Goal: Task Accomplishment & Management: Use online tool/utility

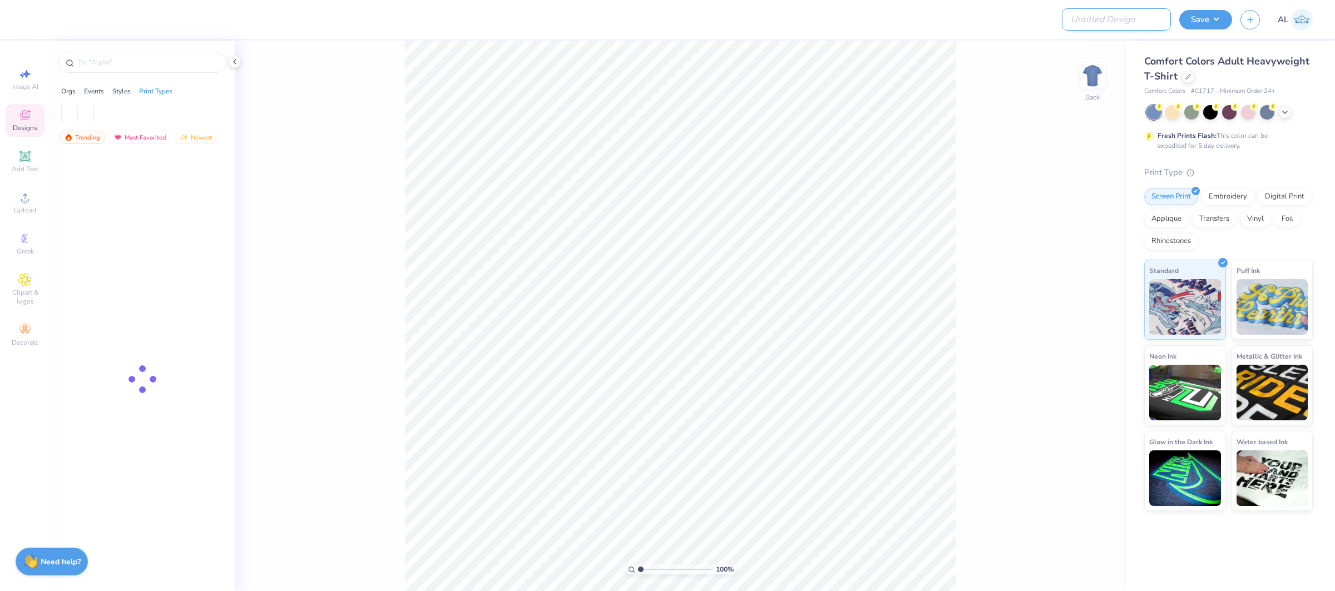
click at [1111, 21] on input "Design Title" at bounding box center [1116, 19] width 109 height 22
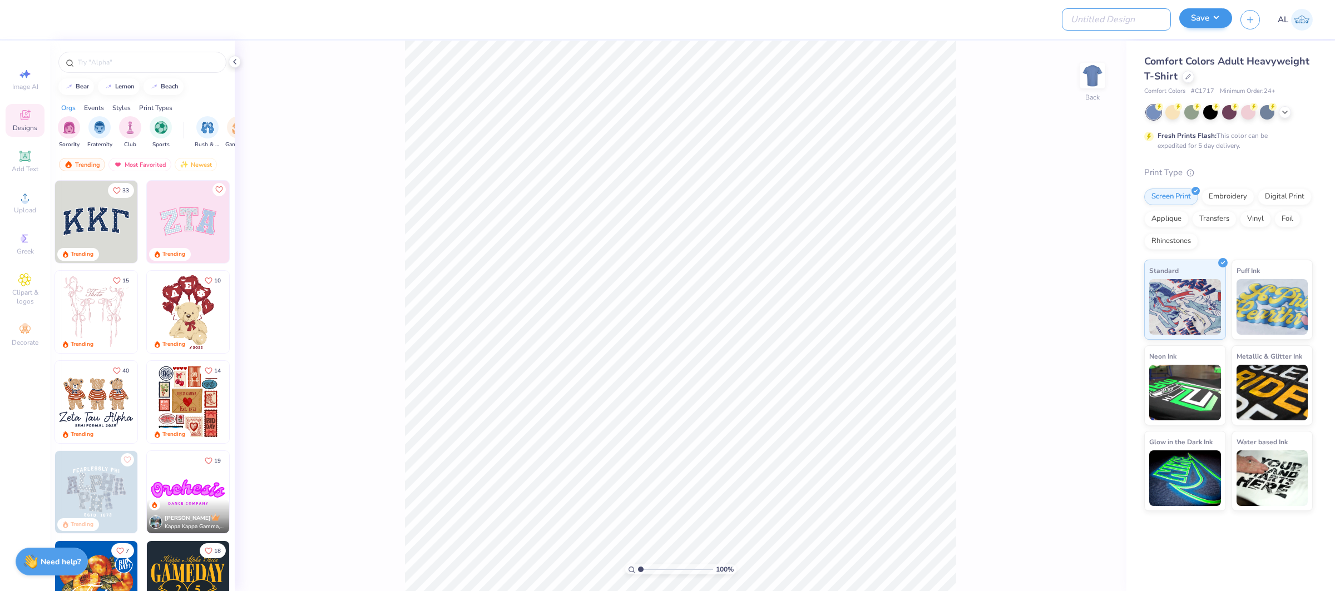
paste input "FPS239613"
type input "FPS239613"
click at [1189, 75] on icon at bounding box center [1188, 75] width 4 height 4
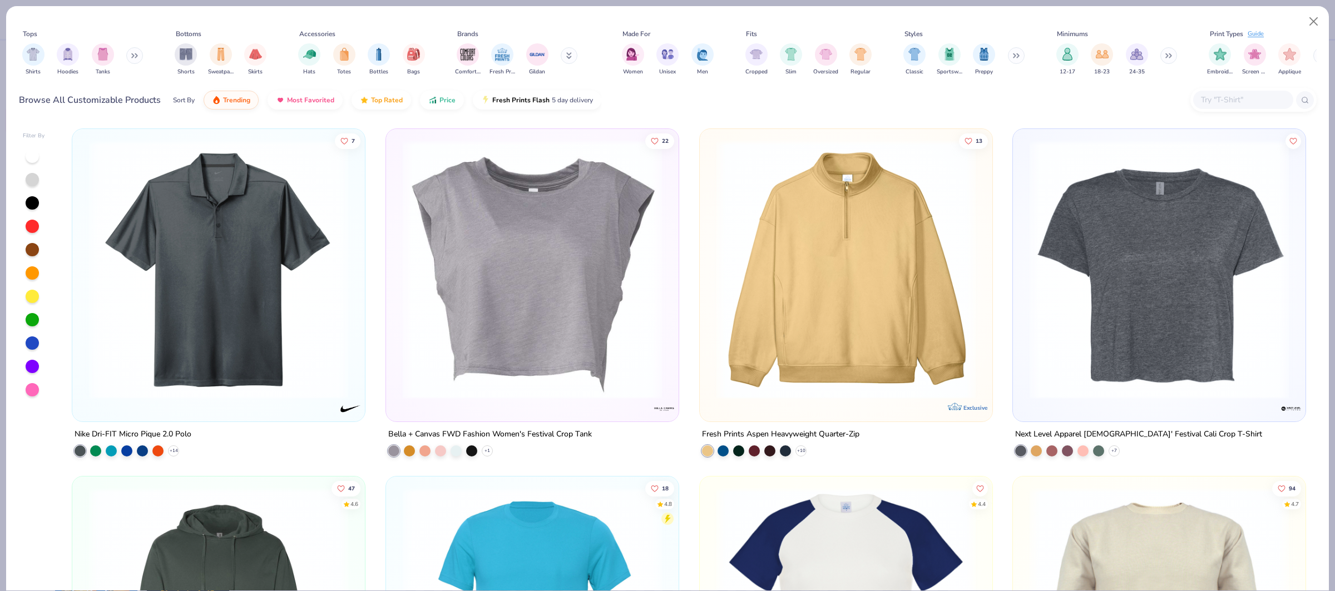
click at [1231, 91] on div at bounding box center [1244, 100] width 100 height 18
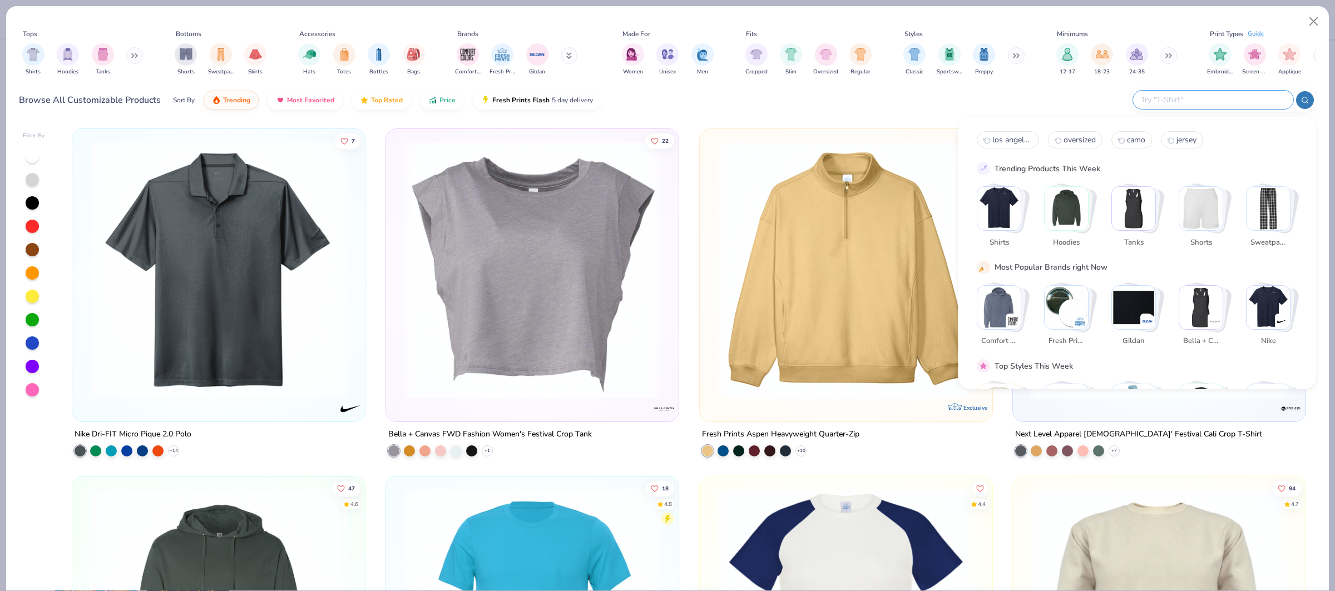
click at [1211, 94] on input "text" at bounding box center [1213, 99] width 146 height 13
type input "[GEOGRAPHIC_DATA]"
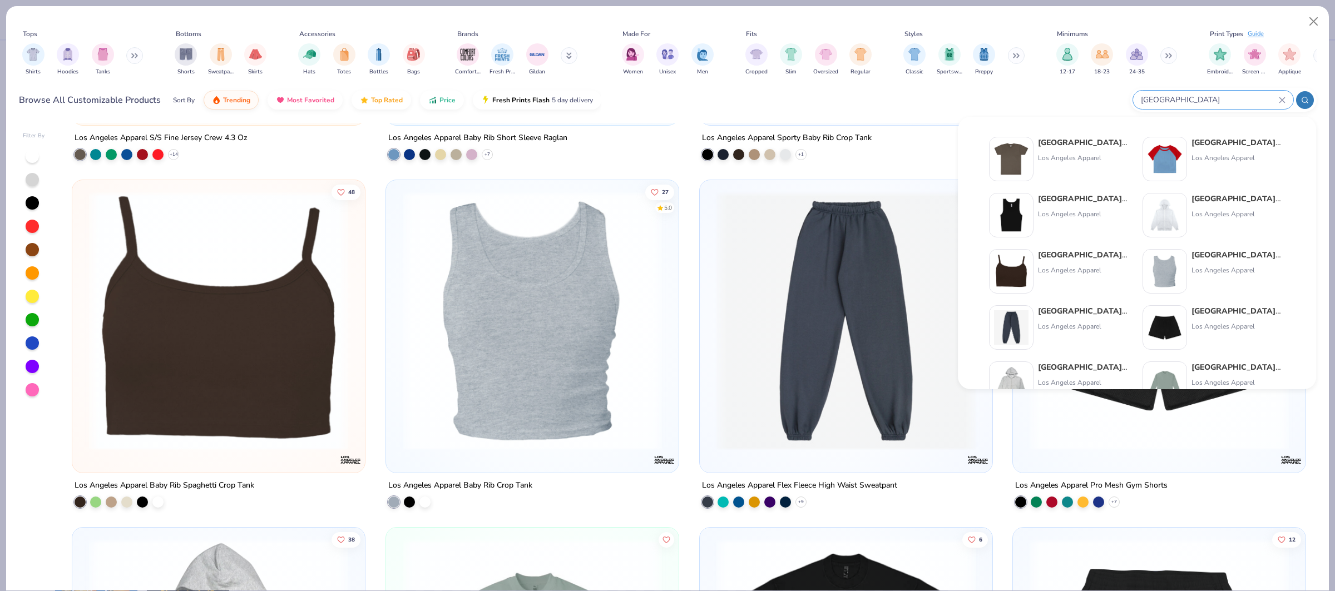
scroll to position [298, 0]
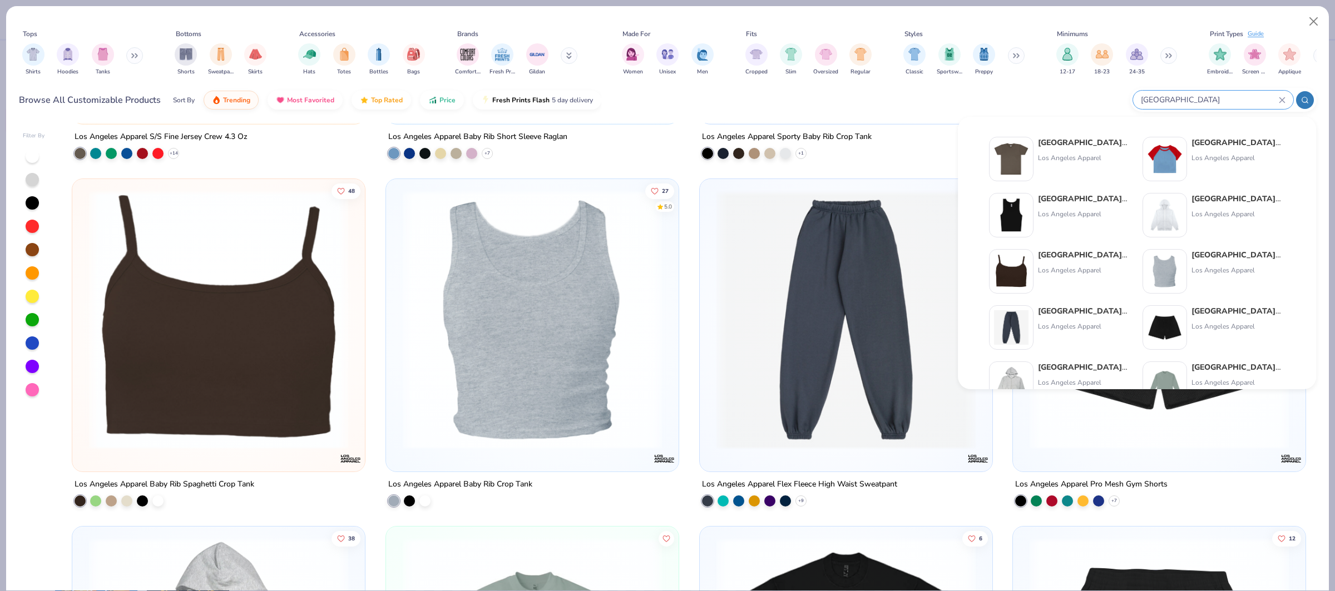
click at [1167, 98] on input "[GEOGRAPHIC_DATA]" at bounding box center [1209, 99] width 139 height 13
drag, startPoint x: 1219, startPoint y: 94, endPoint x: 1103, endPoint y: 96, distance: 115.7
click at [1103, 96] on div "Browse All Customizable Products Sort By Trending Most Favorited Top Rated Pric…" at bounding box center [668, 100] width 1298 height 31
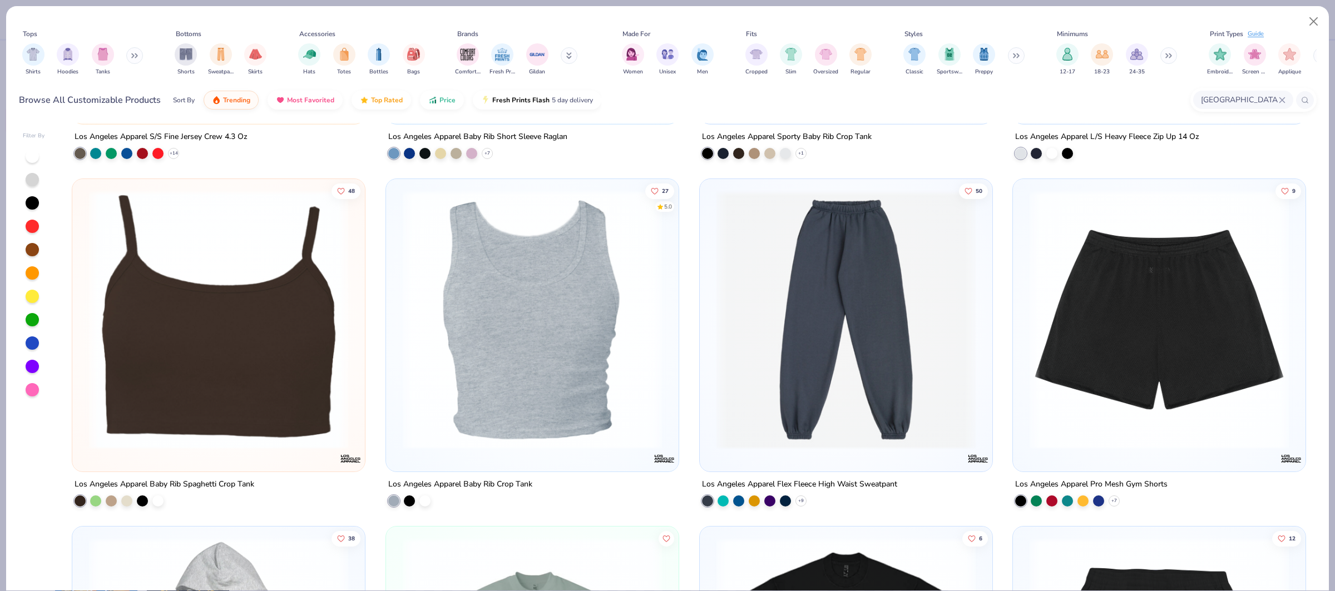
click at [1252, 95] on input "[GEOGRAPHIC_DATA]" at bounding box center [1239, 99] width 79 height 13
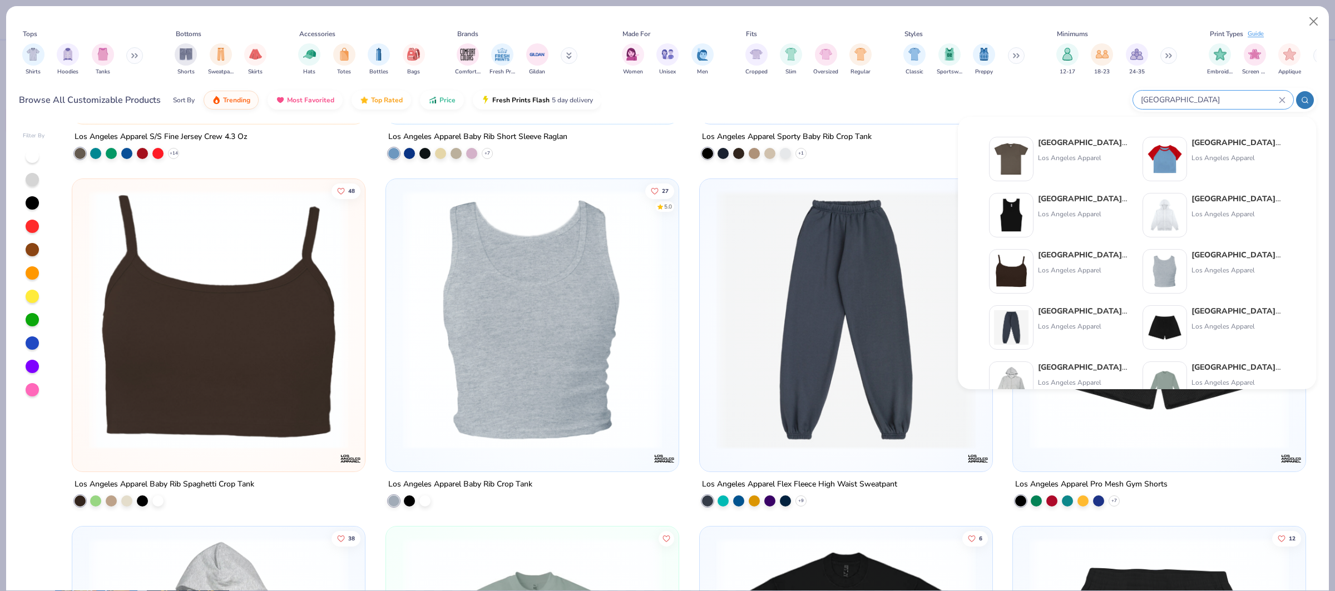
drag, startPoint x: 1284, startPoint y: 96, endPoint x: 1234, endPoint y: 100, distance: 50.7
click at [1284, 97] on icon at bounding box center [1282, 100] width 7 height 7
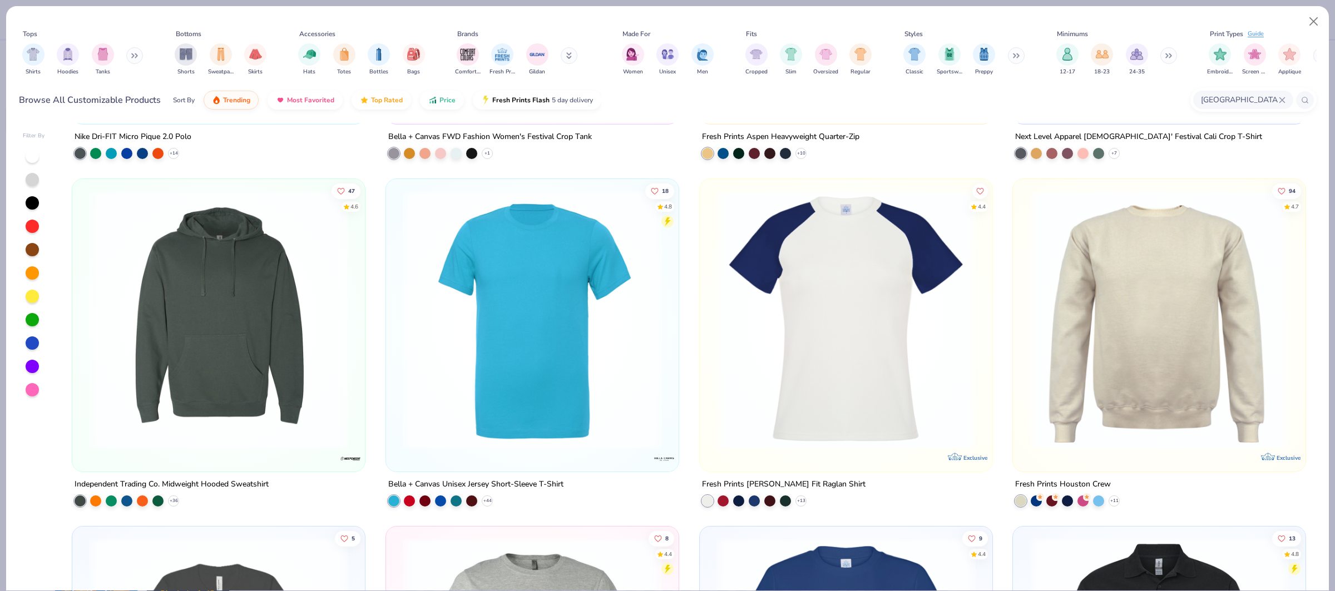
scroll to position [0, 0]
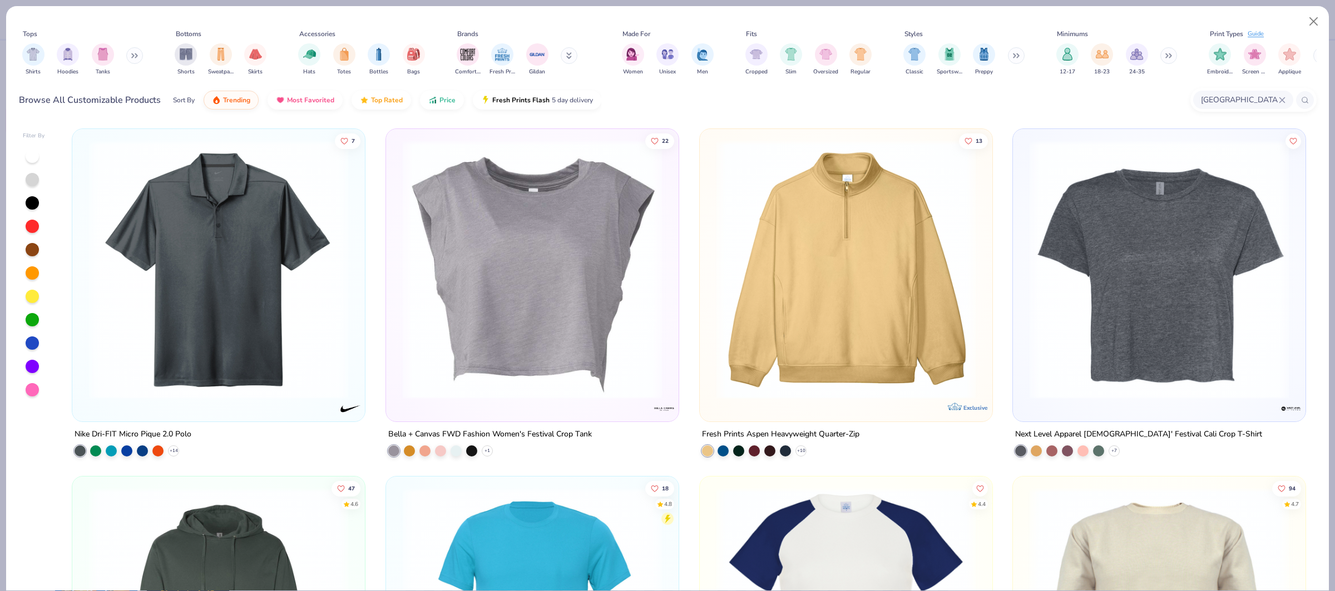
click at [1284, 100] on icon at bounding box center [1282, 100] width 7 height 7
click at [1259, 98] on input "text" at bounding box center [1243, 99] width 86 height 13
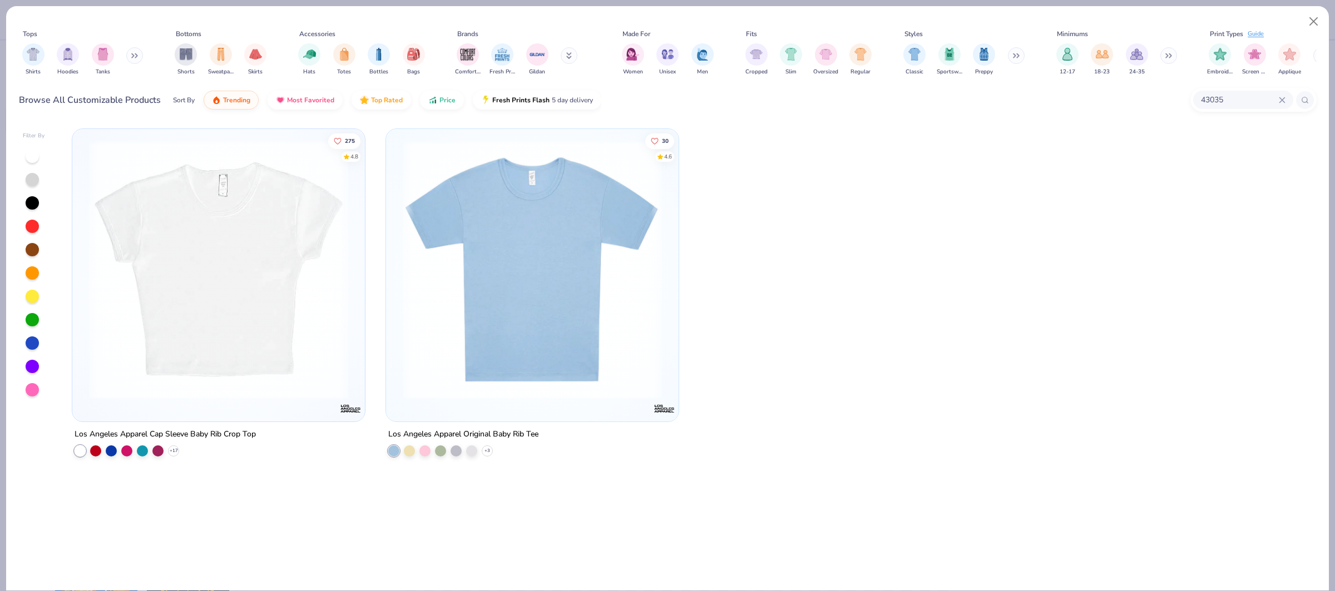
click at [1215, 92] on div "43035" at bounding box center [1244, 100] width 100 height 18
type input "4"
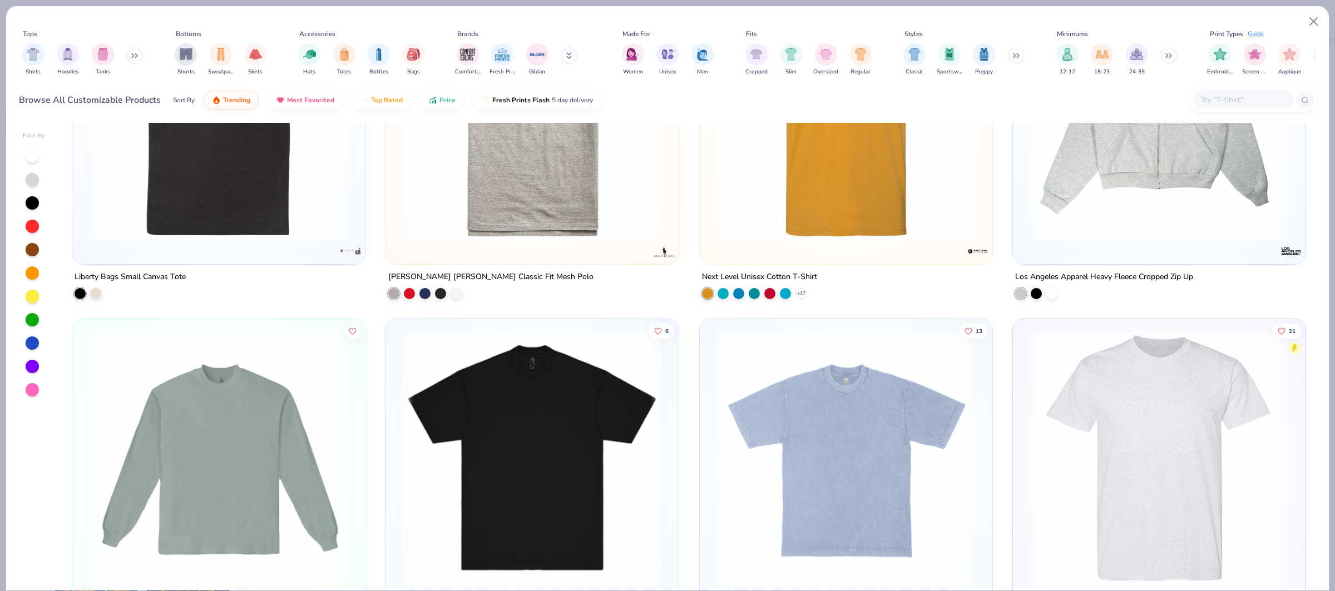
scroll to position [6763, 0]
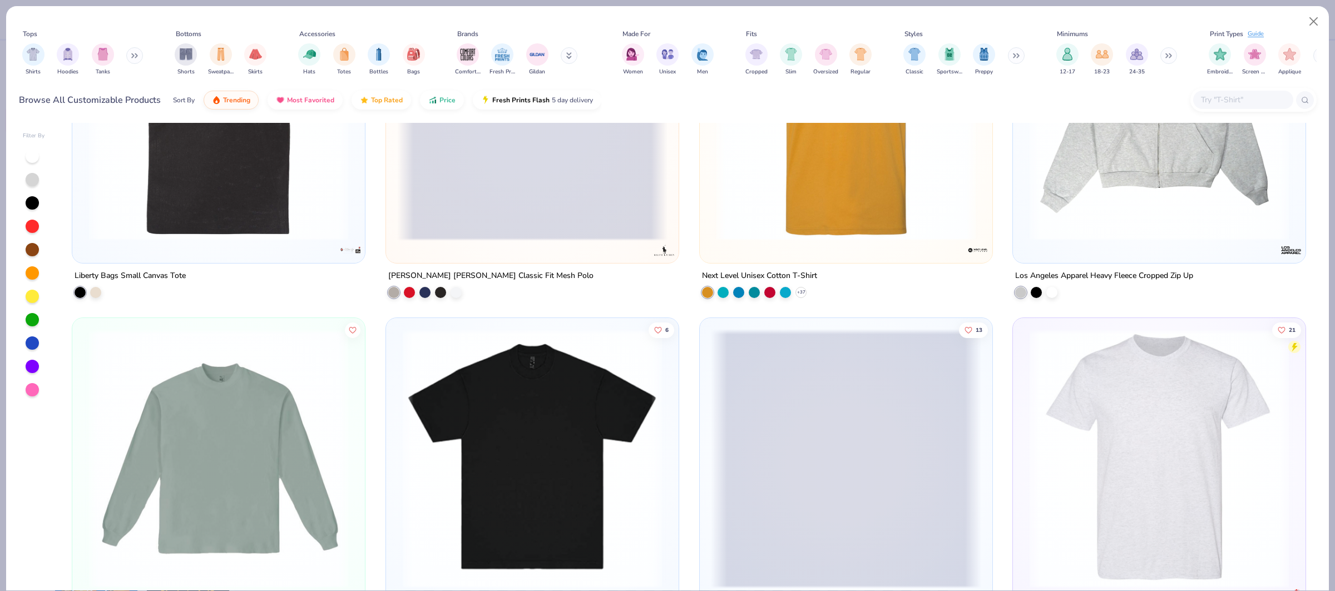
click at [1217, 97] on input "text" at bounding box center [1243, 99] width 86 height 13
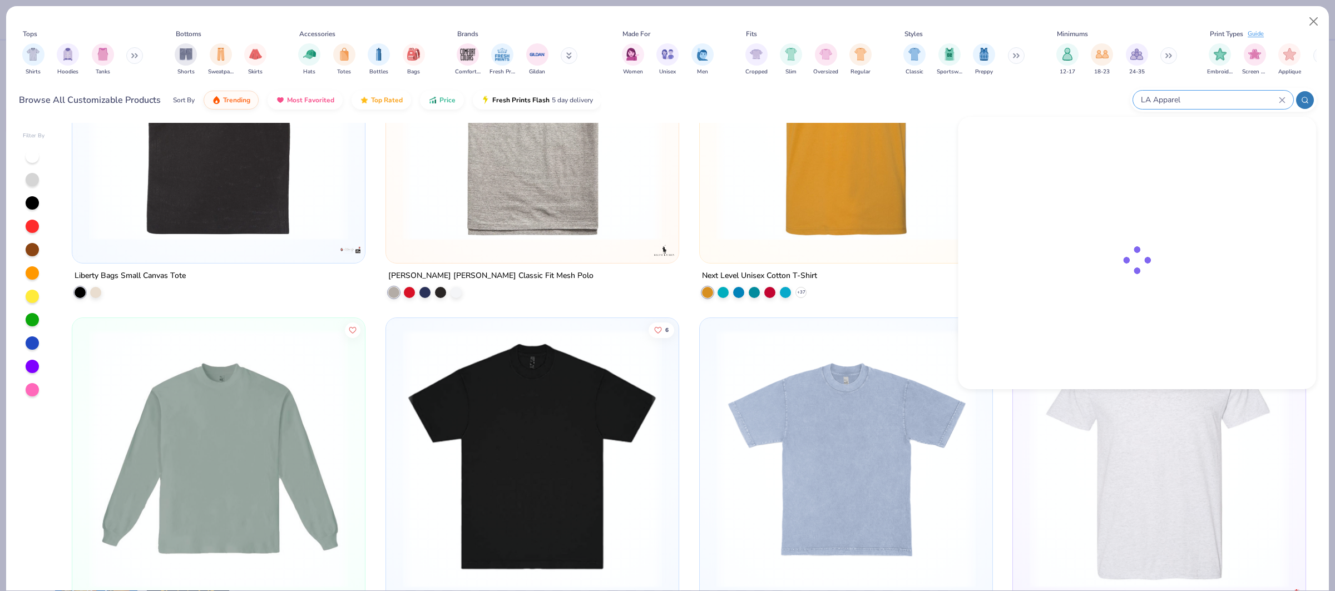
type input "LA Apparel"
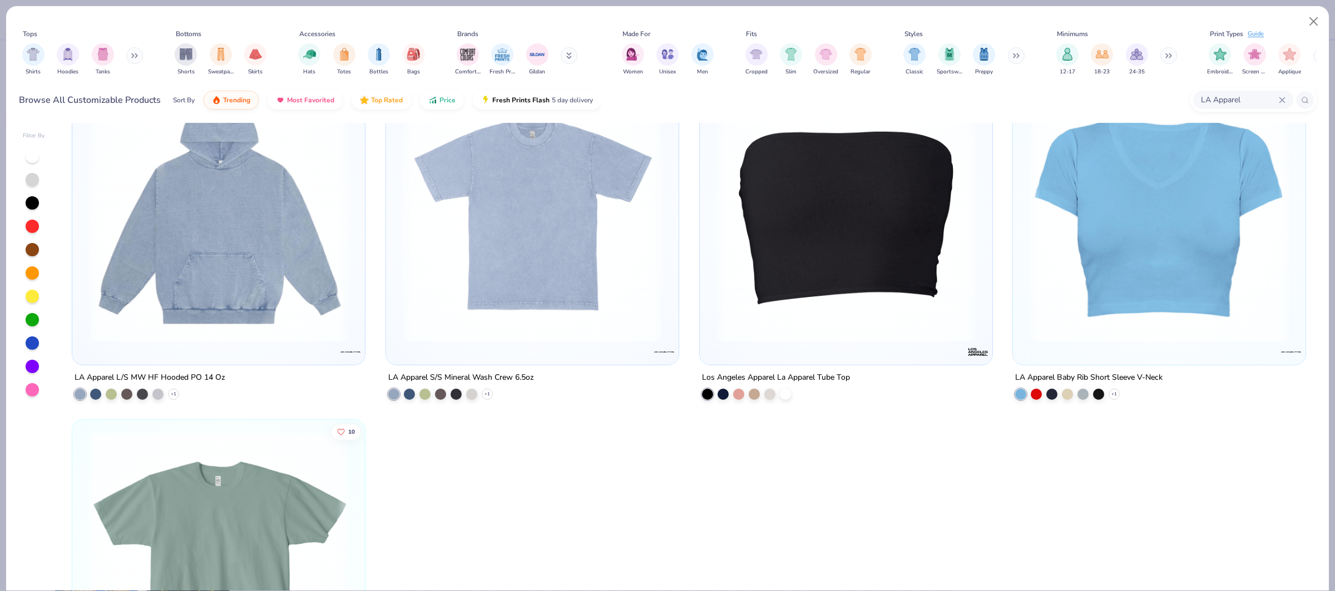
scroll to position [0, 0]
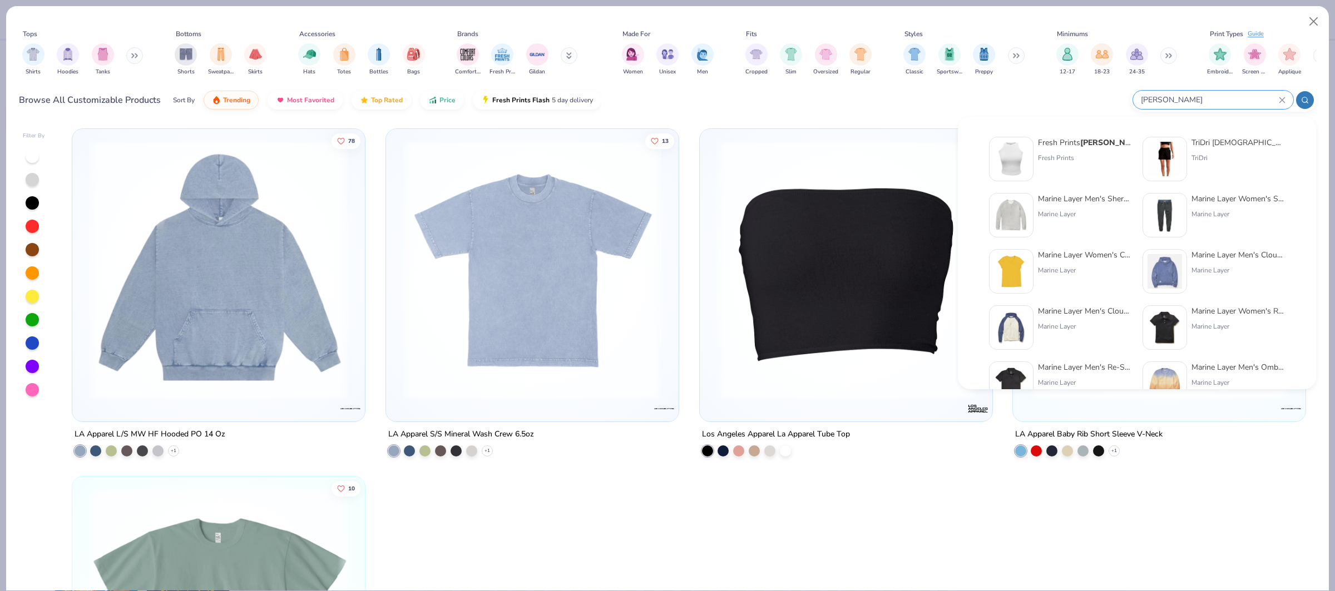
type input "[PERSON_NAME]"
click at [1043, 164] on div "Fresh Prints [PERSON_NAME] yn Tank Top Fresh Prints" at bounding box center [1084, 159] width 93 height 45
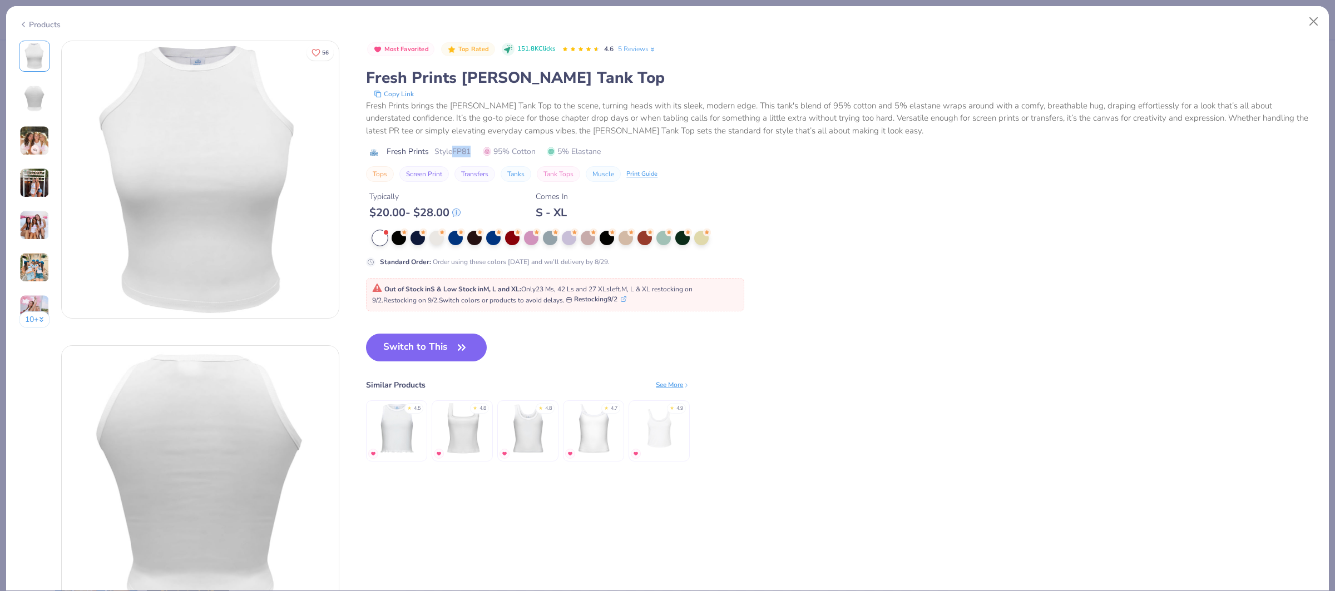
drag, startPoint x: 453, startPoint y: 152, endPoint x: 475, endPoint y: 151, distance: 21.8
click at [475, 151] on div "Fresh Prints Style FP81 95% Cotton 5% Elastane" at bounding box center [841, 152] width 950 height 12
click at [482, 149] on div "Fresh Prints Style FP81 95% Cotton 5% Elastane" at bounding box center [841, 152] width 950 height 12
drag, startPoint x: 465, startPoint y: 154, endPoint x: 457, endPoint y: 155, distance: 8.4
click at [457, 155] on div "Fresh Prints Style FP81 95% Cotton 5% Elastane" at bounding box center [841, 152] width 950 height 12
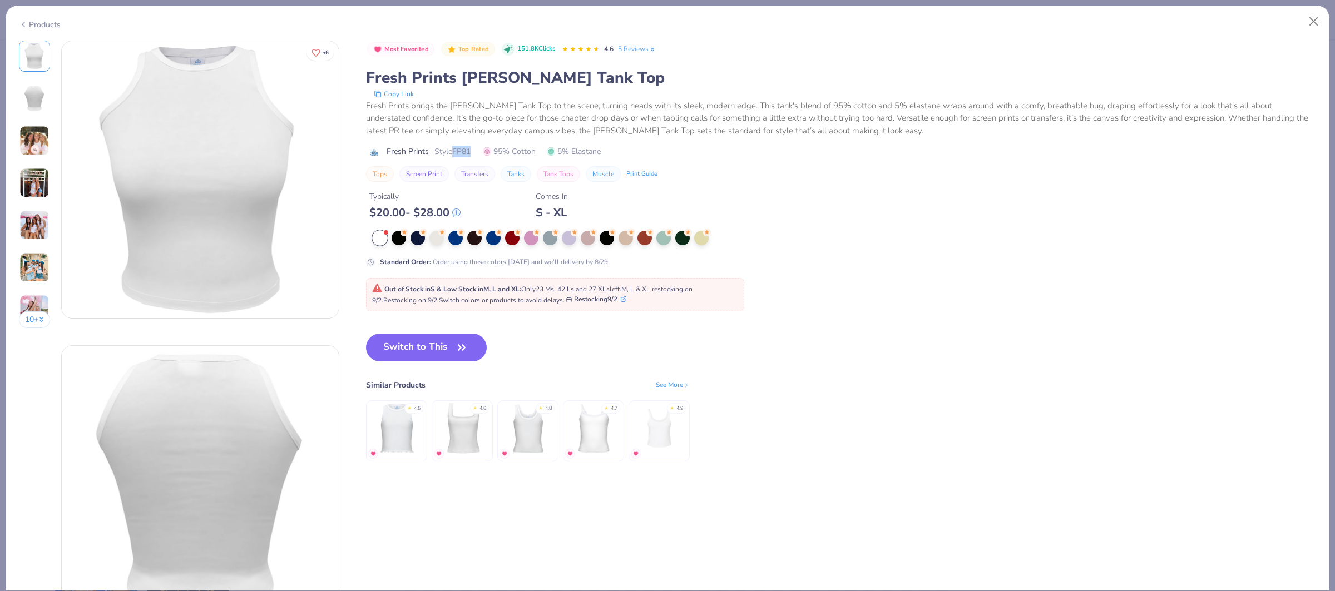
copy span "FP81"
click at [426, 344] on button "Switch to This" at bounding box center [426, 348] width 121 height 28
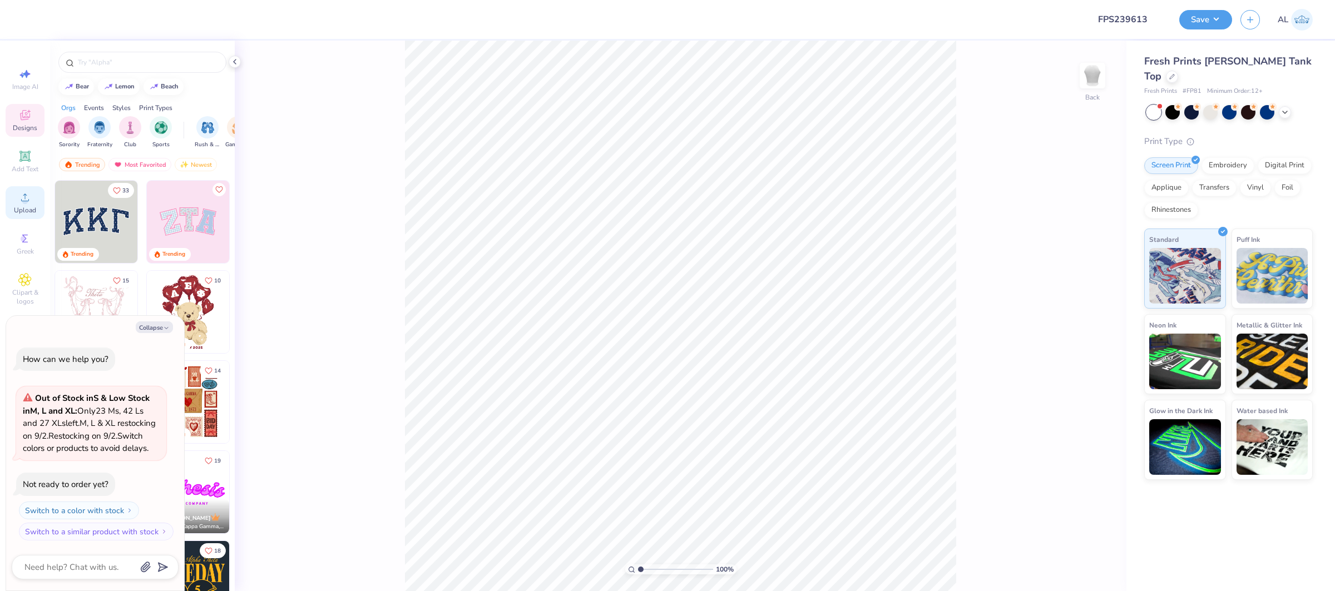
click at [29, 200] on icon at bounding box center [24, 197] width 13 height 13
click at [24, 202] on circle at bounding box center [25, 201] width 6 height 6
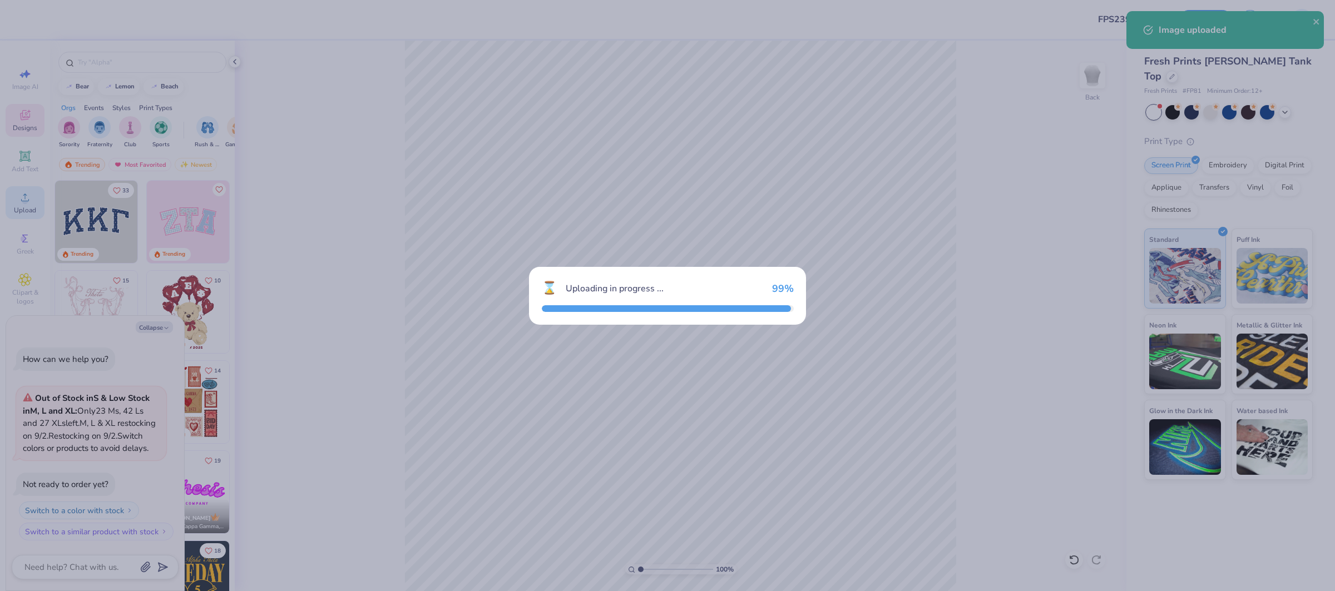
type textarea "x"
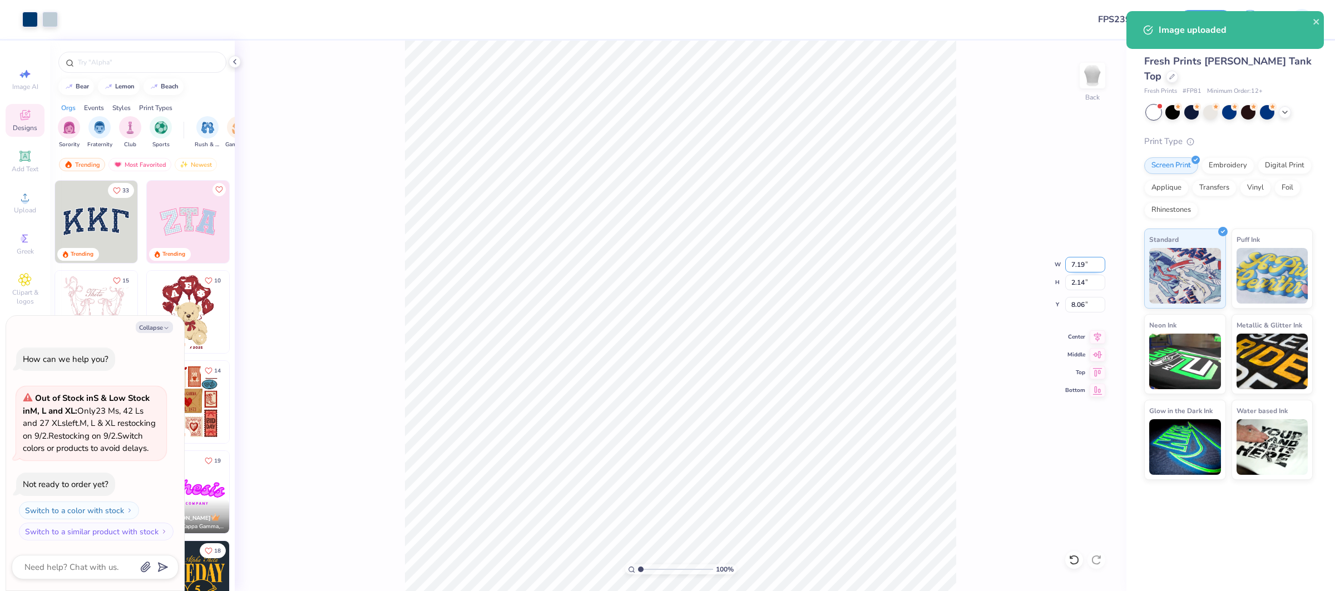
click at [1077, 263] on input "7.19" at bounding box center [1086, 265] width 40 height 16
type input "7"
type textarea "x"
type input "7.00"
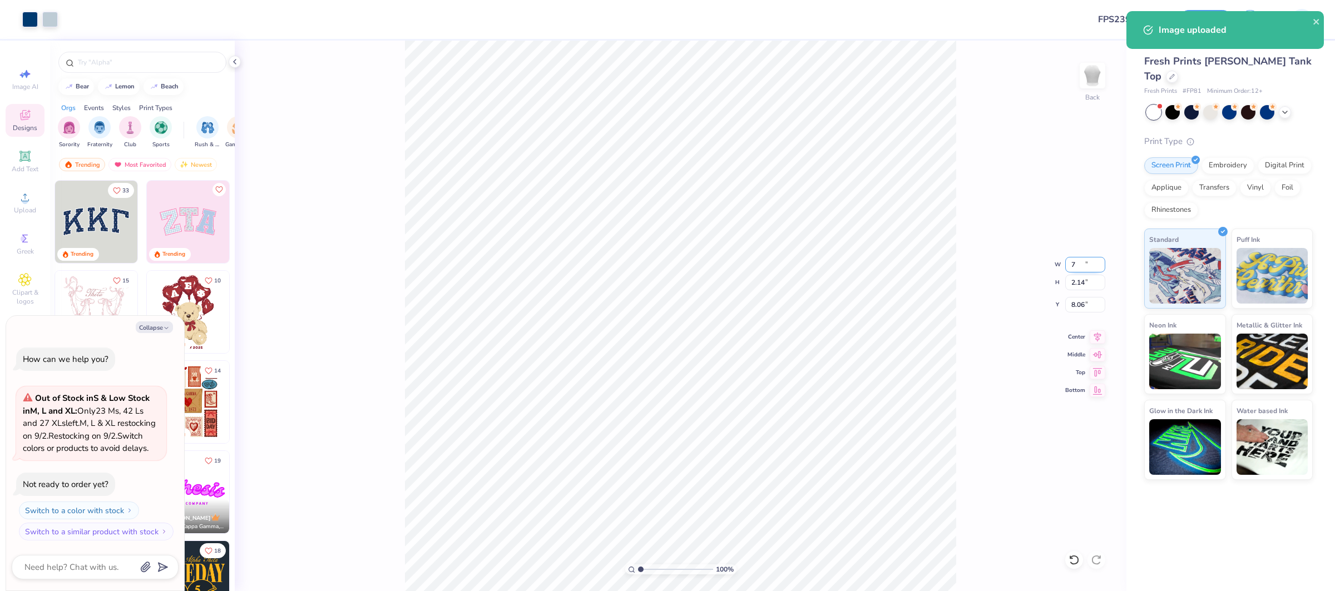
type input "2.08"
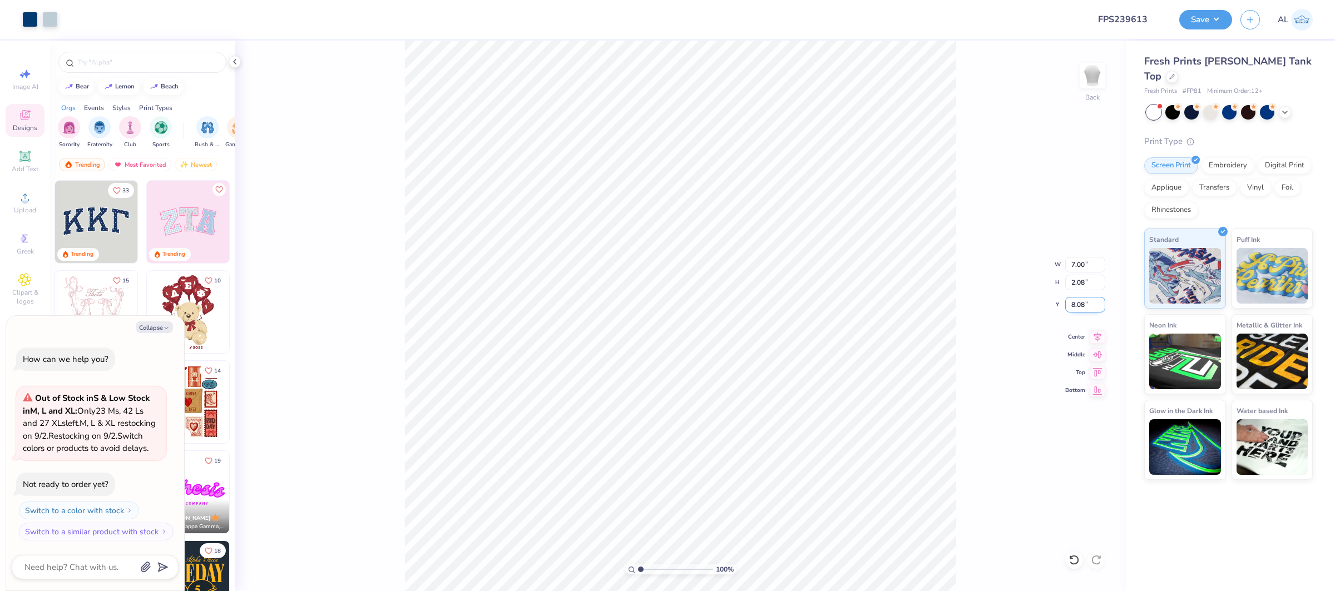
click at [1083, 308] on input "8.08" at bounding box center [1086, 305] width 40 height 16
type input "3"
type textarea "x"
type input "3.00"
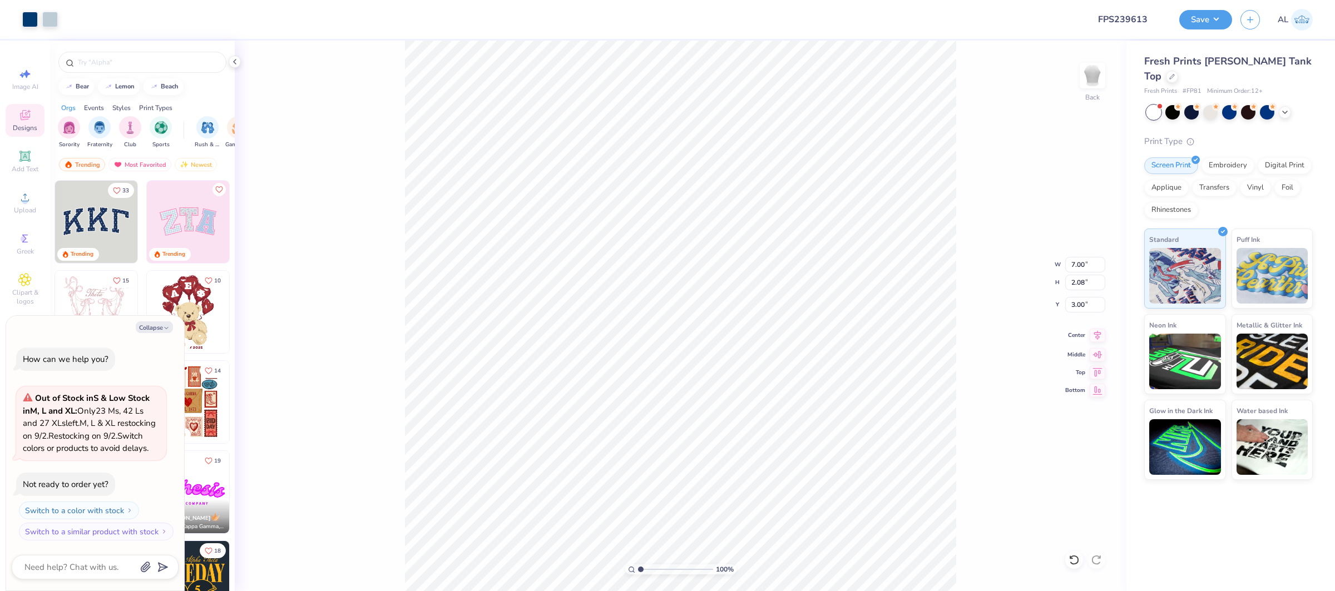
click at [1096, 337] on icon at bounding box center [1098, 335] width 16 height 13
click at [29, 209] on span "Upload" at bounding box center [25, 210] width 22 height 9
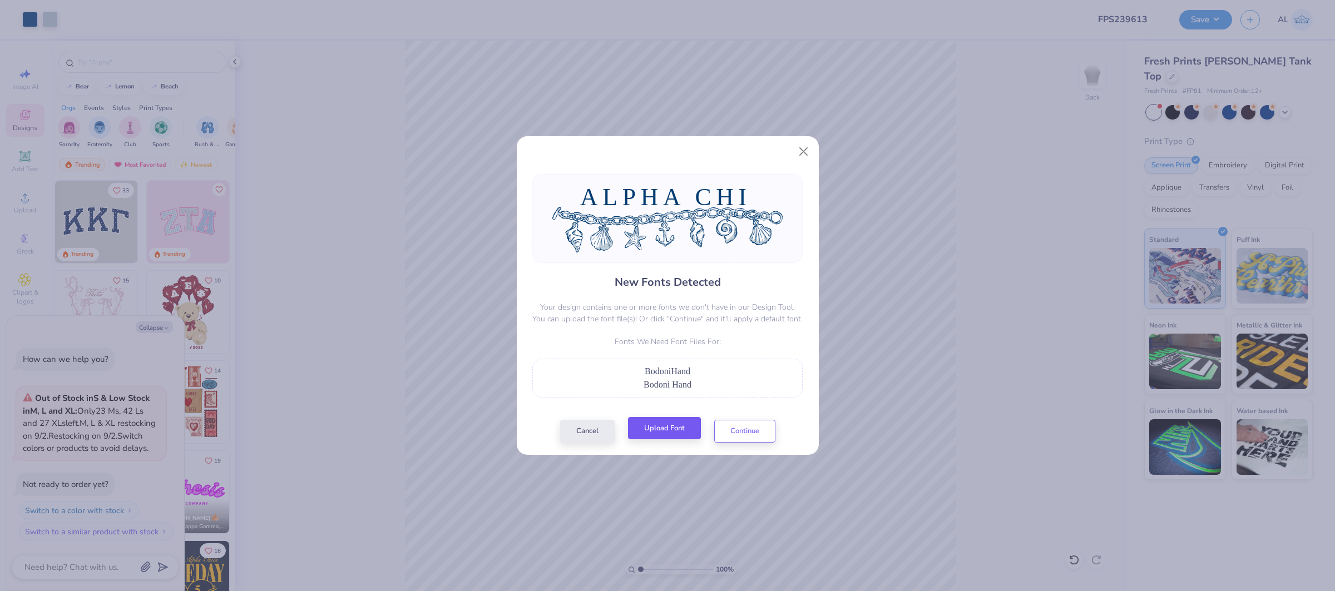
click at [673, 419] on div "New Fonts Detected Your design contains one or more fonts we don't have in our …" at bounding box center [667, 308] width 277 height 269
click at [674, 422] on button "Upload Font" at bounding box center [664, 428] width 73 height 23
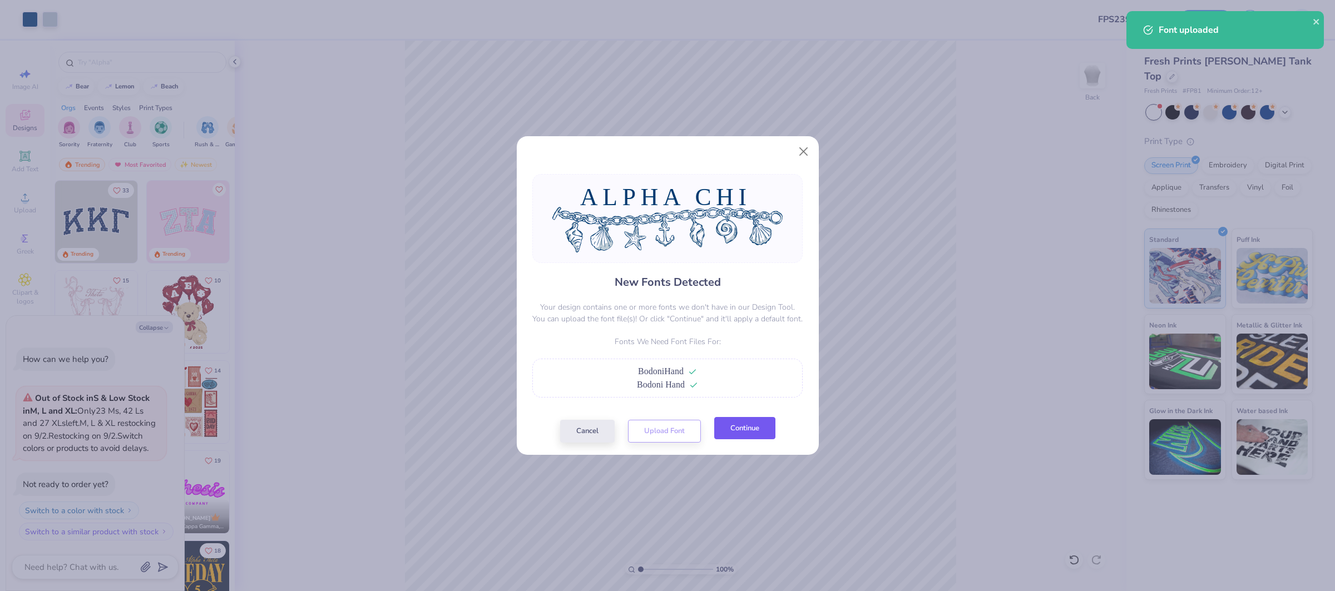
click at [763, 432] on button "Continue" at bounding box center [744, 428] width 61 height 23
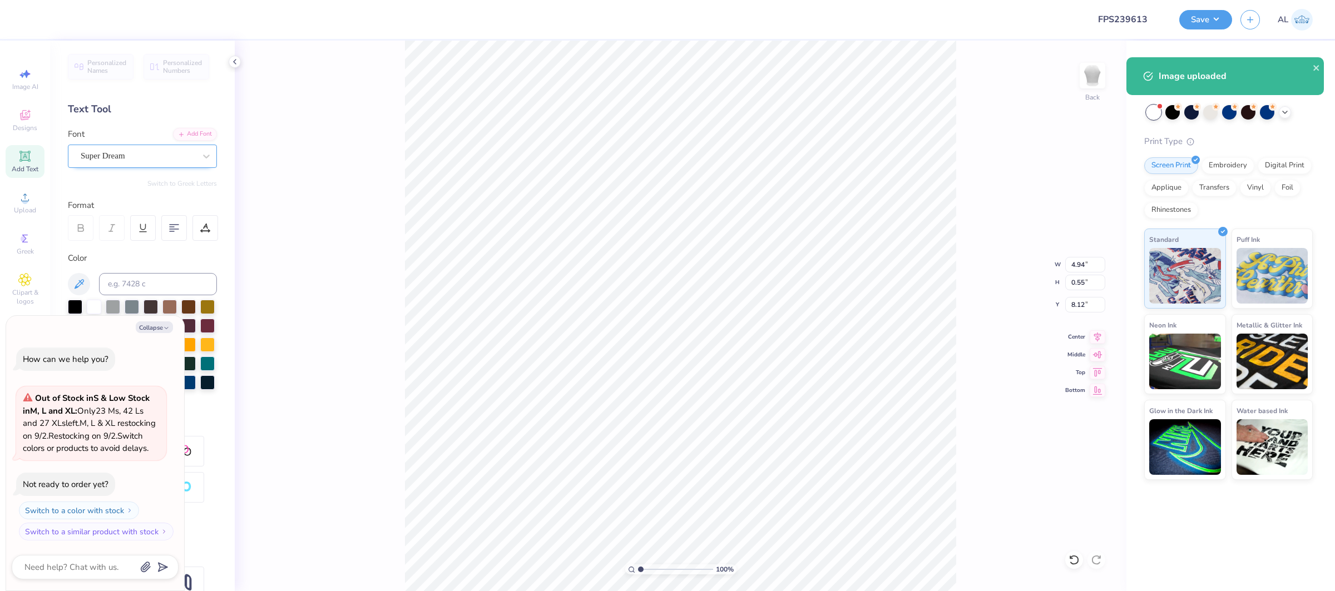
click at [180, 153] on div "Super Dream" at bounding box center [138, 155] width 117 height 17
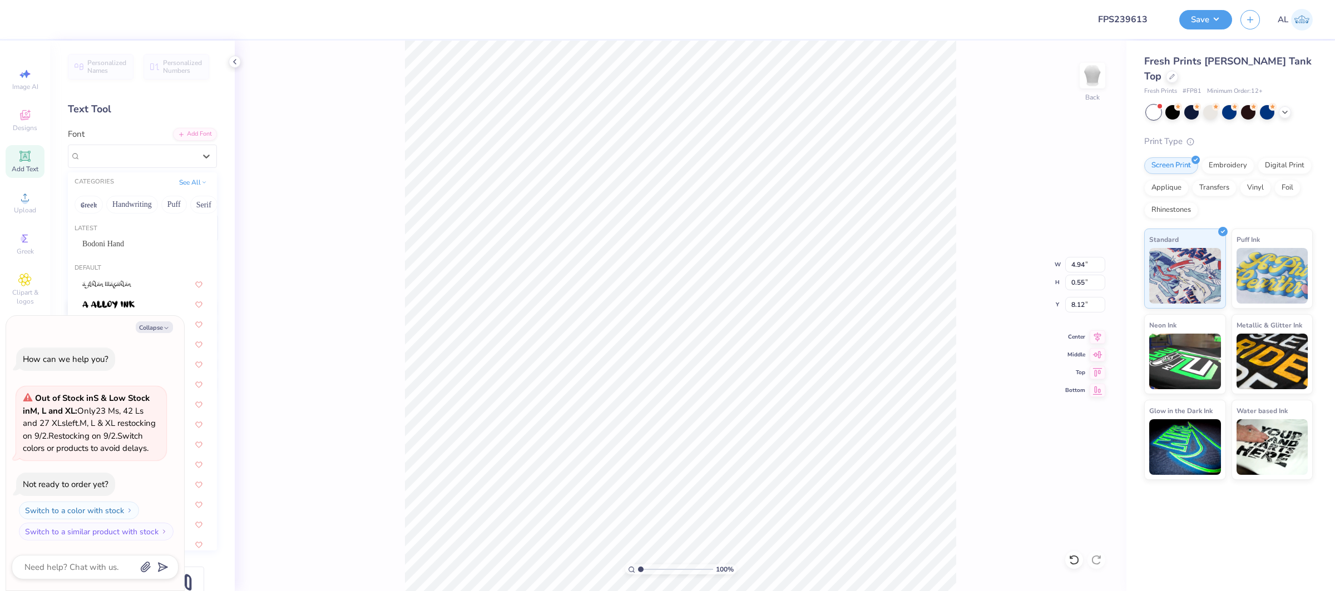
click at [143, 246] on div "Bodoni Hand" at bounding box center [142, 244] width 120 height 12
type textarea "x"
type input "5.51"
type input "8.17"
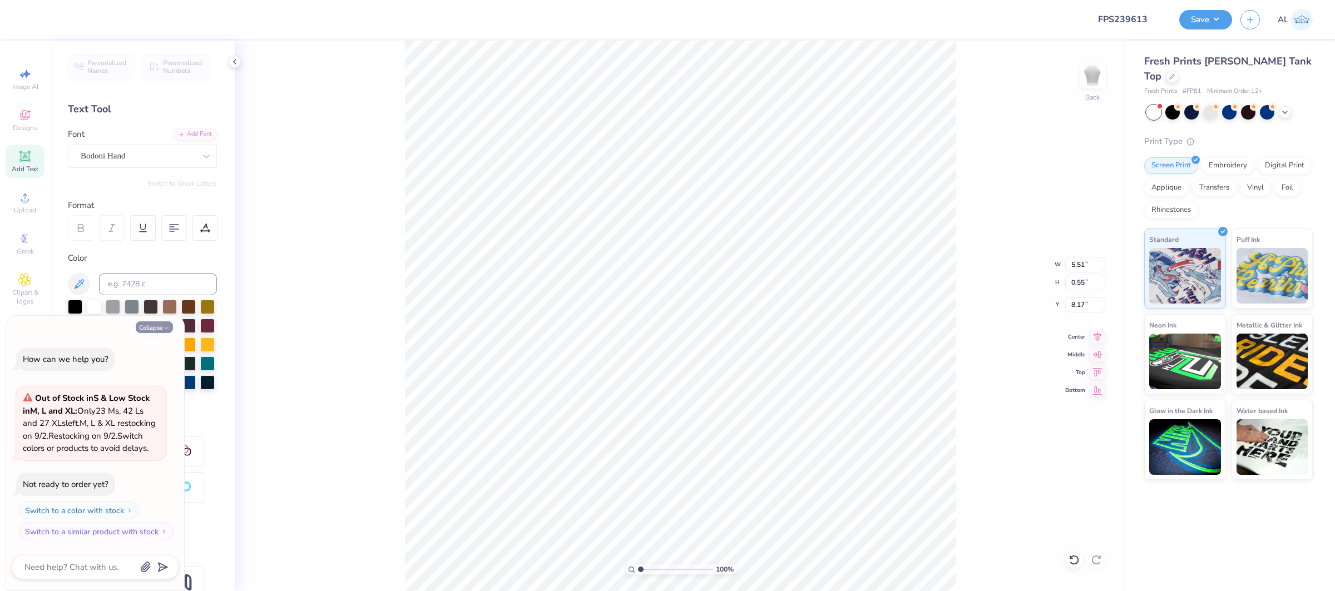
click at [157, 322] on button "Collapse" at bounding box center [154, 328] width 37 height 12
type textarea "x"
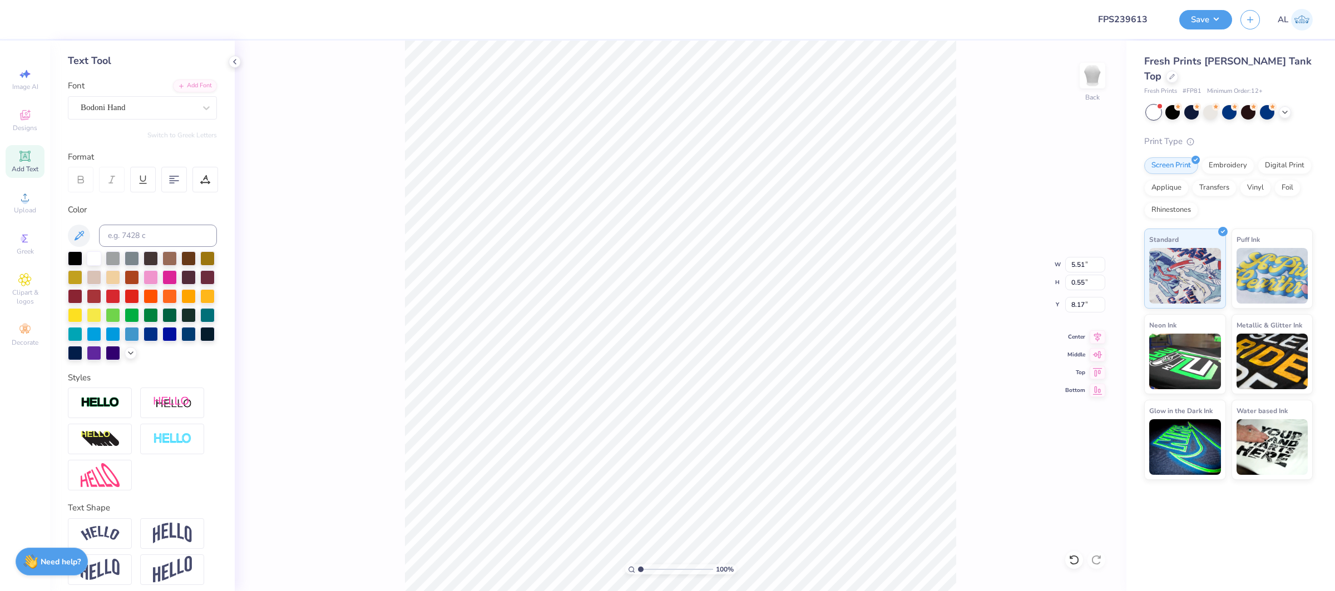
scroll to position [55, 0]
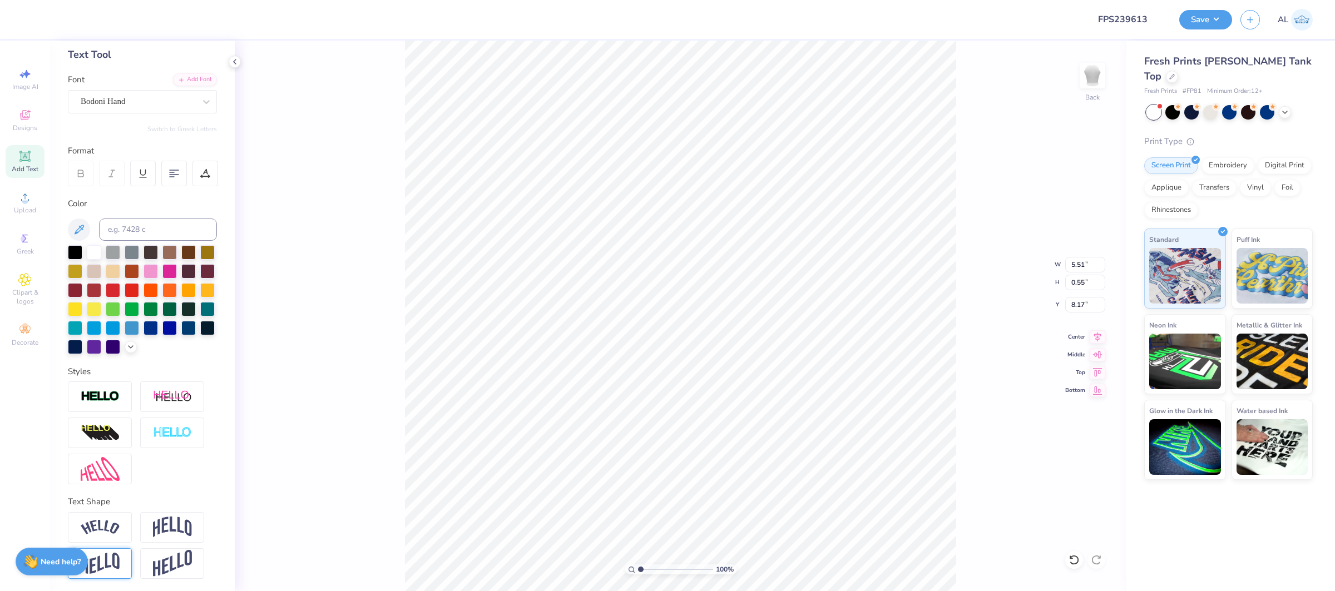
click at [107, 553] on img at bounding box center [100, 564] width 39 height 22
type input "0.82"
type input "8.04"
click at [1078, 265] on input "7.19" at bounding box center [1086, 265] width 40 height 16
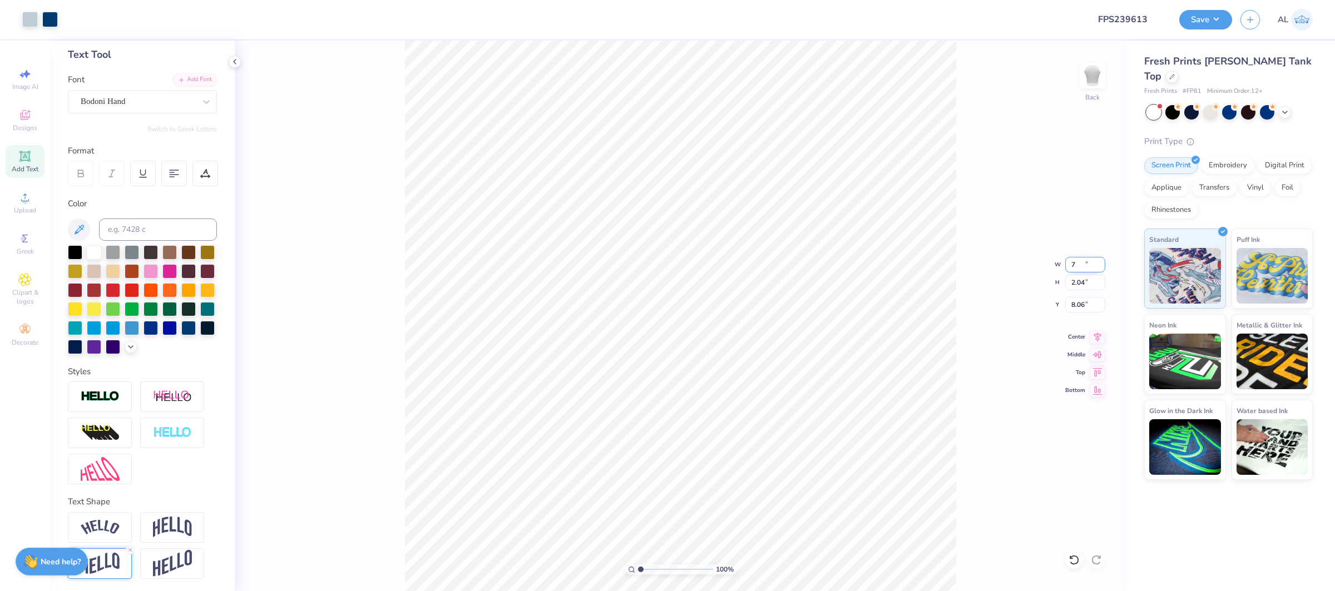
type input "7.00"
type input "2.04"
click at [1093, 334] on icon at bounding box center [1098, 335] width 16 height 13
type input "5.54"
type input "3.00"
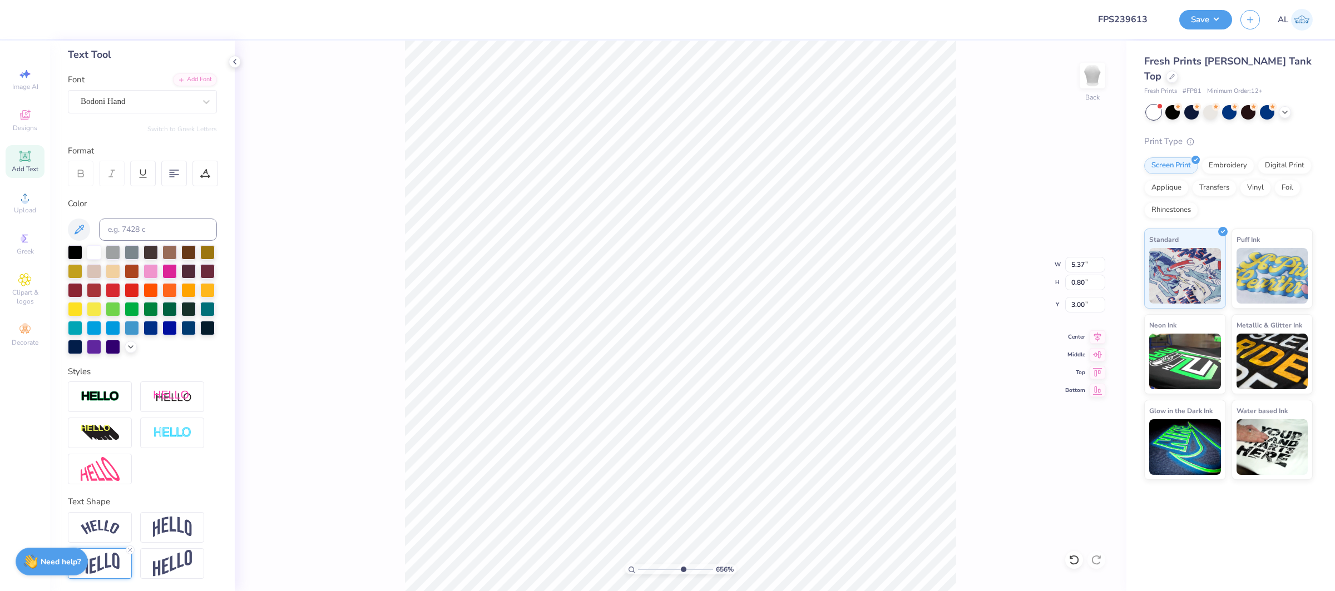
drag, startPoint x: 645, startPoint y: 569, endPoint x: 682, endPoint y: 569, distance: 36.7
type input "6.56"
click at [682, 569] on input "range" at bounding box center [675, 570] width 75 height 10
click at [119, 566] on img at bounding box center [100, 564] width 39 height 22
click at [114, 558] on img at bounding box center [100, 564] width 39 height 22
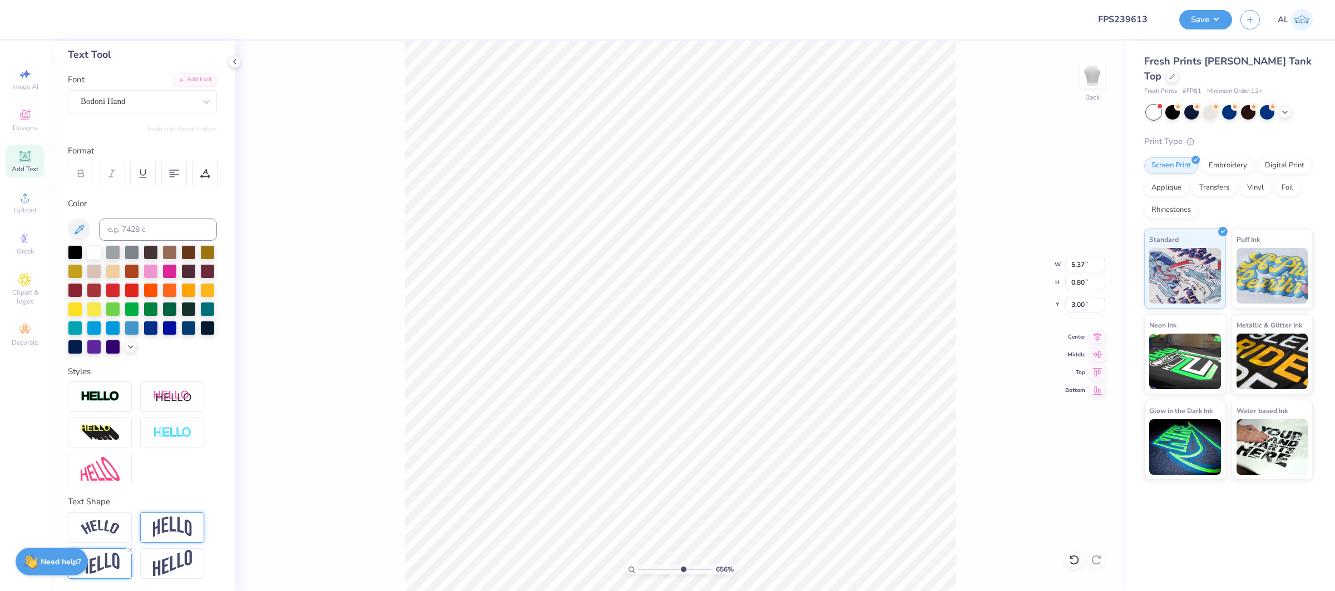
scroll to position [120, 0]
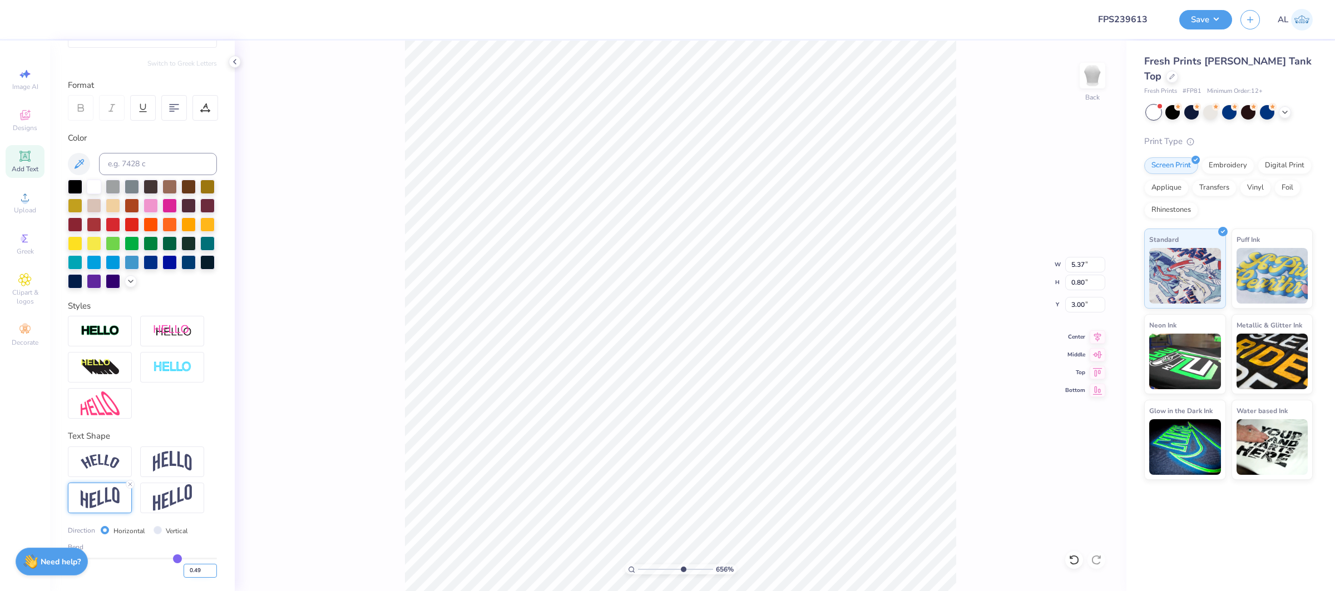
click at [210, 573] on input "0.49" at bounding box center [200, 571] width 33 height 14
type input "0.48"
click at [210, 573] on input "0.48" at bounding box center [200, 571] width 33 height 14
type input "0.48"
type input "5.36"
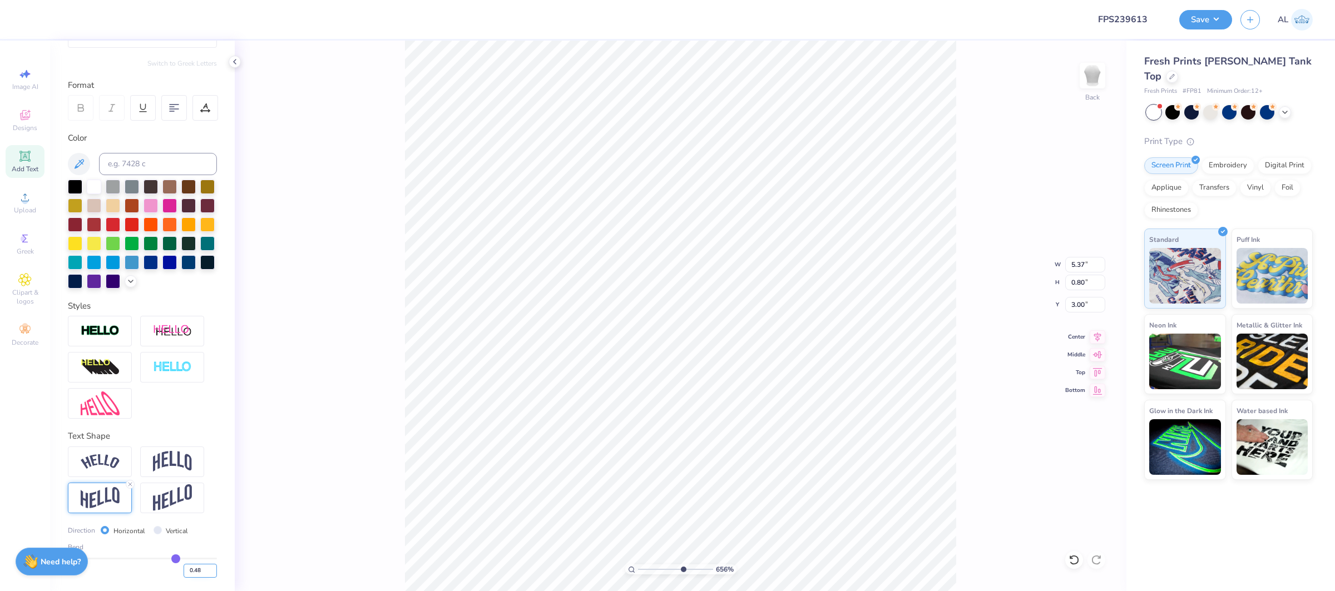
type input "0.79"
type input "3.01"
click at [214, 574] on input "0.47" at bounding box center [200, 571] width 33 height 14
type input "0.46"
click at [215, 574] on input "0.46" at bounding box center [200, 571] width 33 height 14
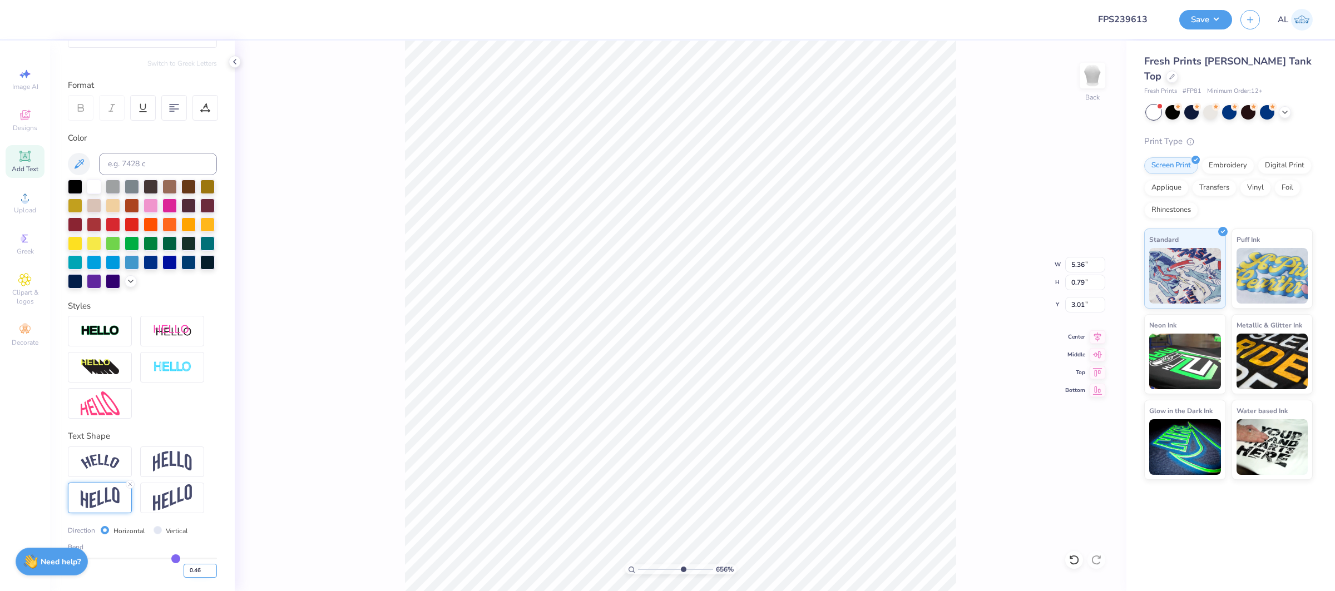
type input "0.46"
type input "0.78"
click at [210, 568] on input "0.47" at bounding box center [200, 571] width 33 height 14
click at [210, 569] on input "0.48" at bounding box center [200, 571] width 33 height 14
click at [210, 569] on input "0.49" at bounding box center [200, 571] width 33 height 14
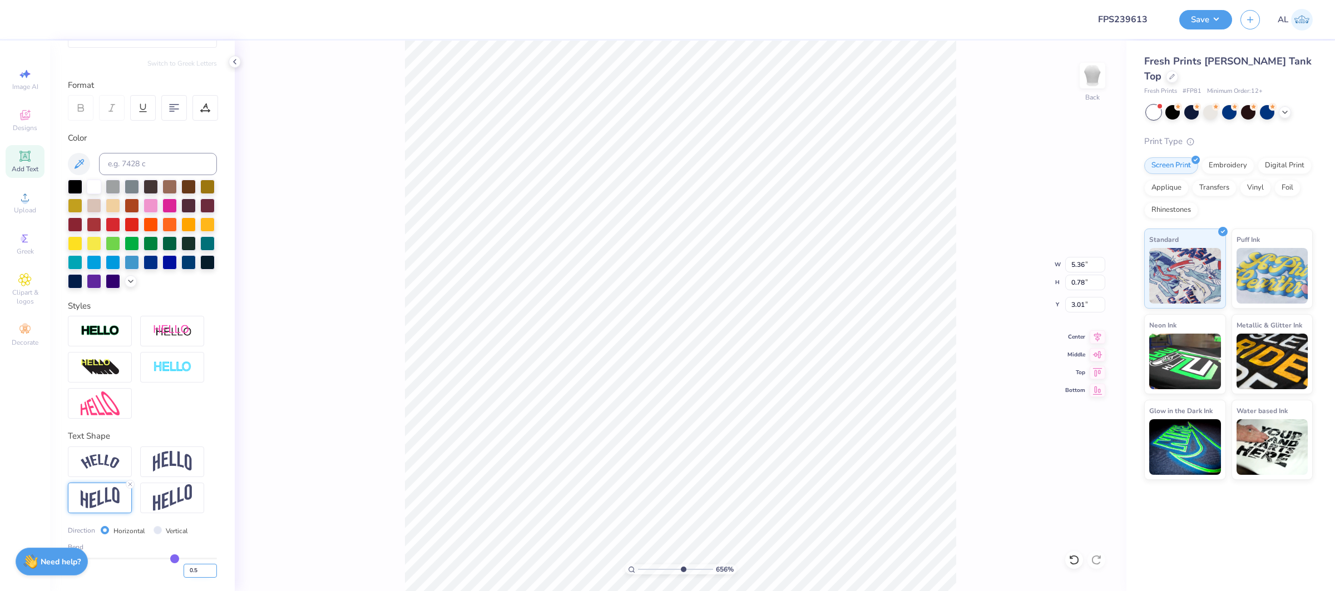
click at [210, 569] on input "0.5" at bounding box center [200, 571] width 33 height 14
type input "0.51"
click at [210, 569] on input "0.51" at bounding box center [200, 571] width 33 height 14
type input "0.51"
type input "0.80"
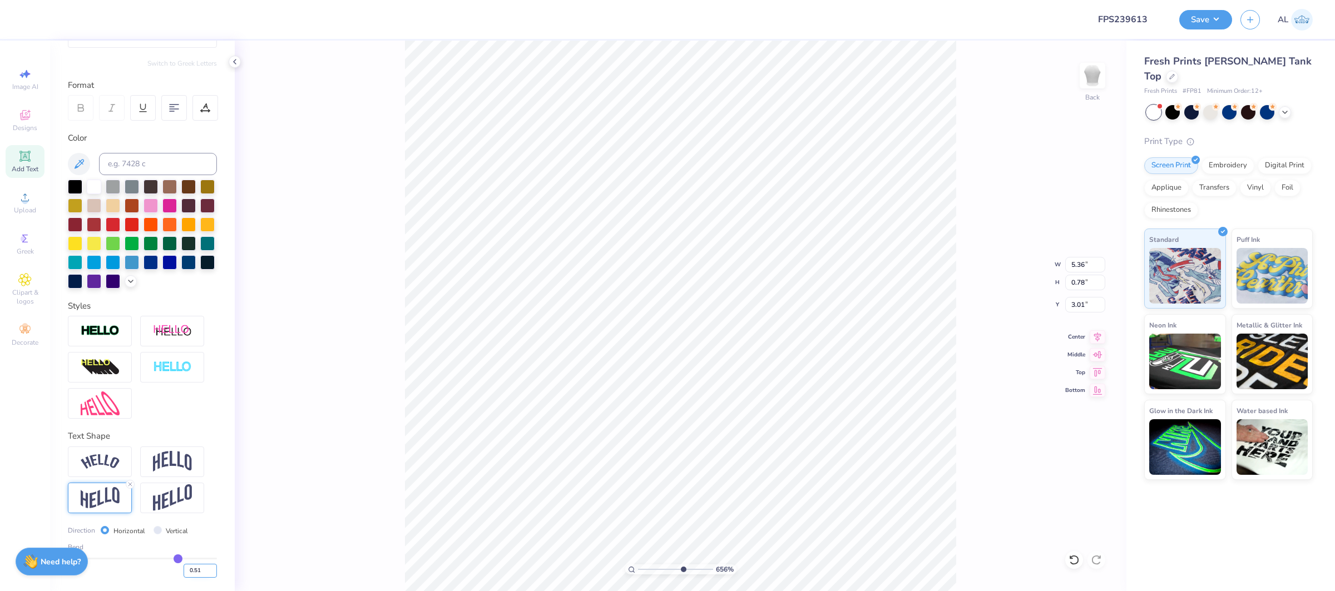
type input "3.00"
click at [210, 569] on input "0.52" at bounding box center [200, 571] width 33 height 14
type input "0.53"
click at [210, 569] on input "0.53" at bounding box center [200, 571] width 33 height 14
type input "0.53"
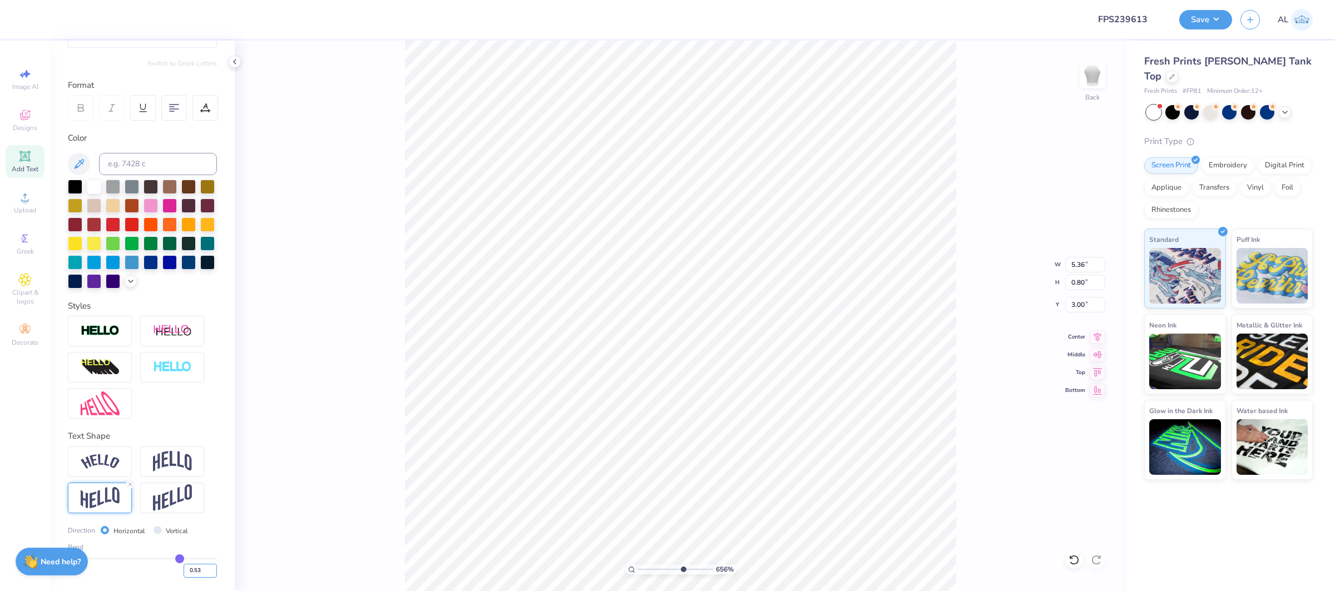
type input "0.81"
type input "2.99"
click at [210, 569] on input "0.54" at bounding box center [200, 571] width 33 height 14
type input "0.55"
click at [210, 569] on input "0.55" at bounding box center [200, 571] width 33 height 14
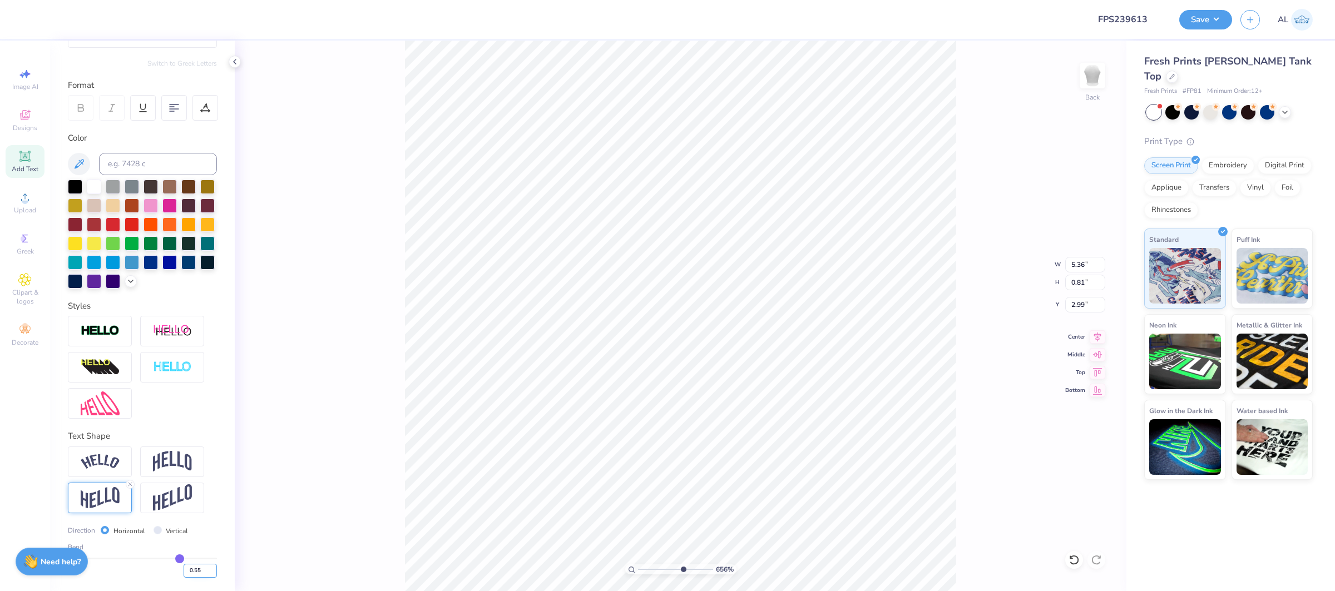
type input "0.55"
type input "0.83"
click at [211, 576] on input "0.55" at bounding box center [200, 571] width 33 height 14
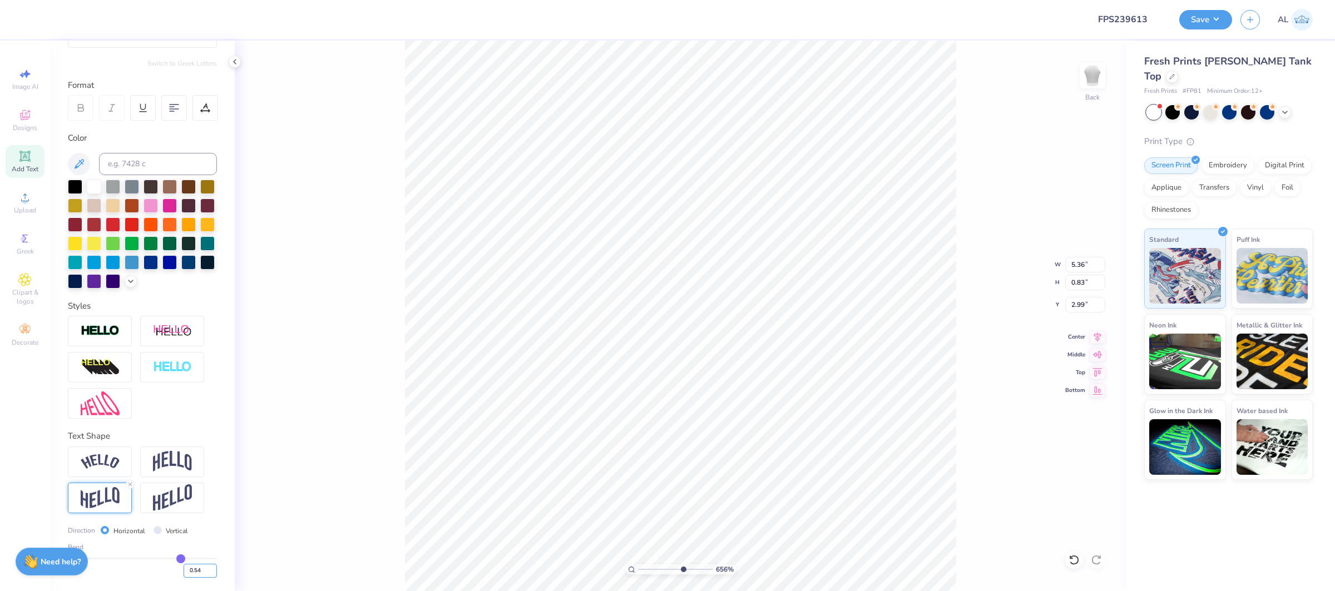
click at [215, 574] on input "0.54" at bounding box center [200, 571] width 33 height 14
click at [215, 574] on input "0.53" at bounding box center [200, 571] width 33 height 14
type input "0.52"
click at [215, 574] on input "0.52" at bounding box center [200, 571] width 33 height 14
type input "0.52"
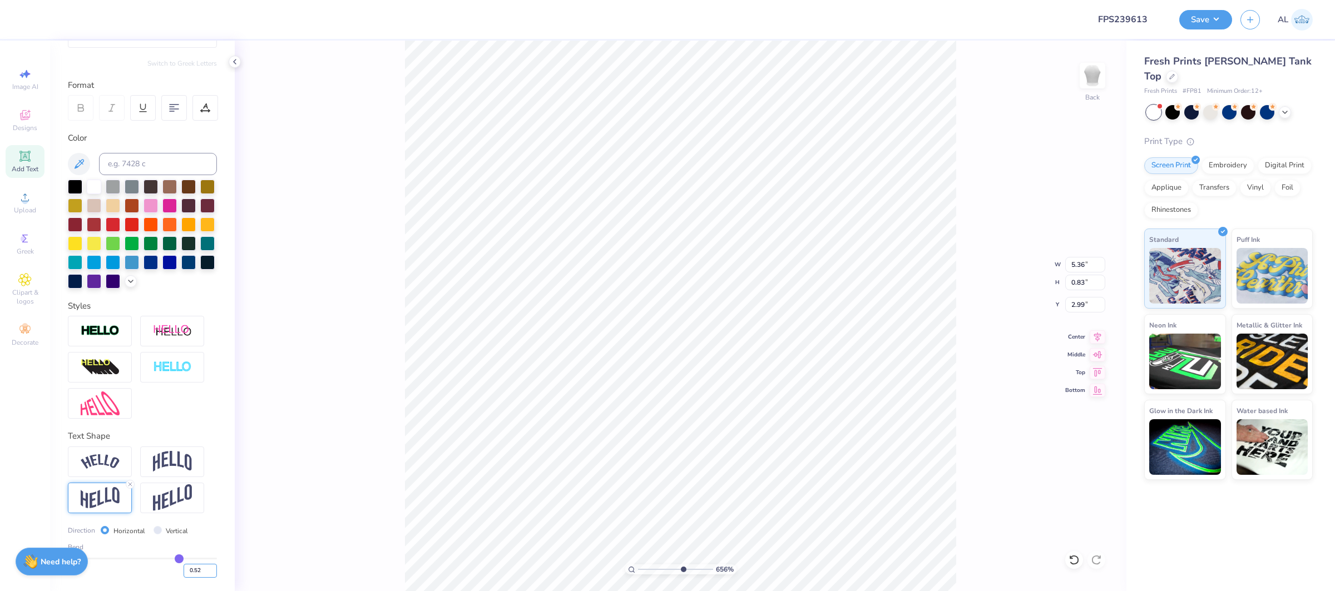
type input "0.81"
drag, startPoint x: 672, startPoint y: 570, endPoint x: 659, endPoint y: 571, distance: 12.8
type input "3.55"
click at [659, 571] on input "range" at bounding box center [675, 570] width 75 height 10
click at [208, 575] on input "0.51" at bounding box center [200, 571] width 33 height 14
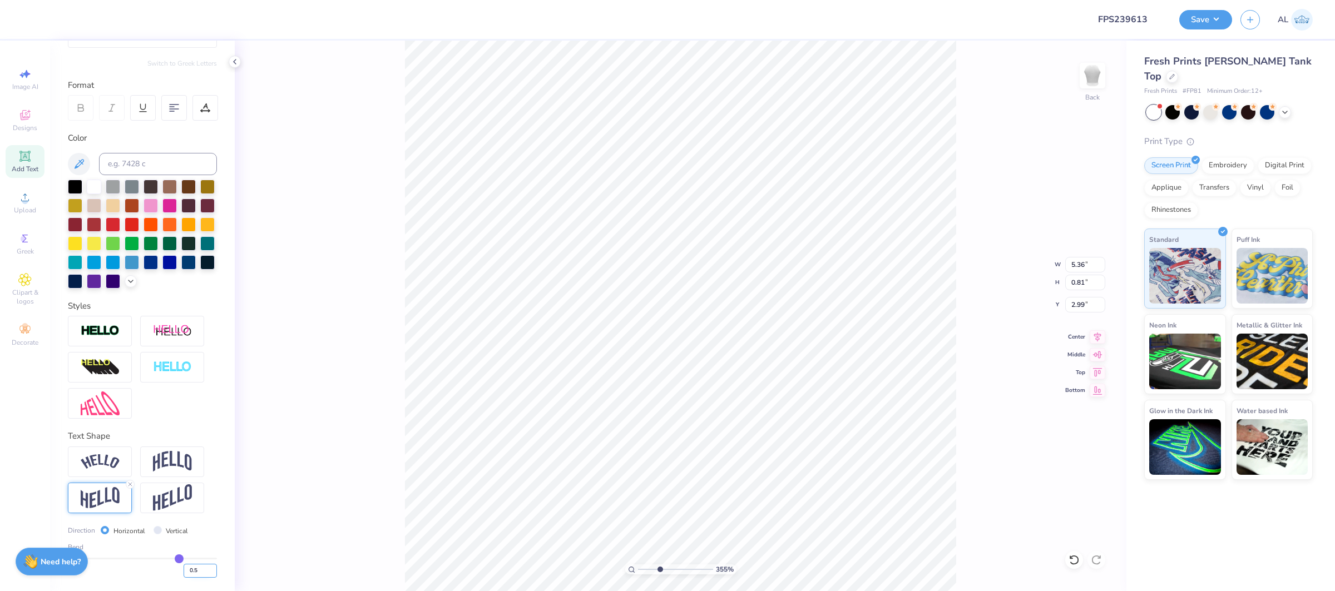
type input "0.5"
click at [208, 575] on input "0.5" at bounding box center [200, 571] width 33 height 14
type input "0.5"
type input "0.50"
type input "0.80"
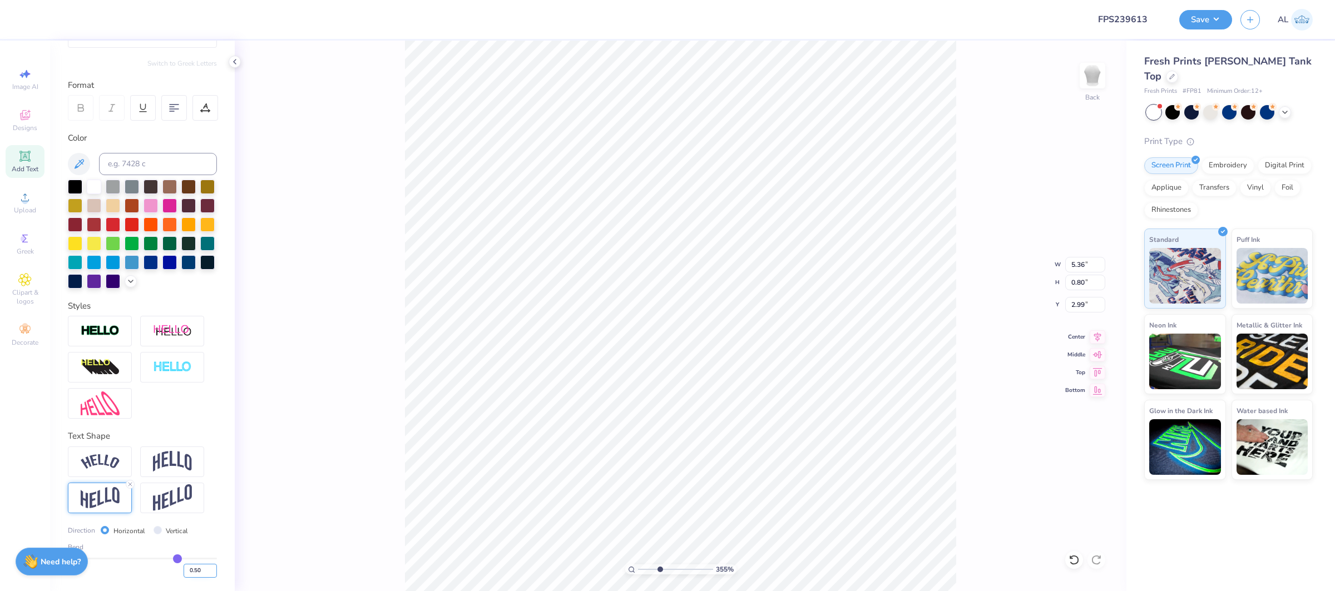
type input "3.00"
type input "3.70"
type input "1"
click at [586, 564] on div "100 %" at bounding box center [680, 316] width 551 height 551
type input "7.00"
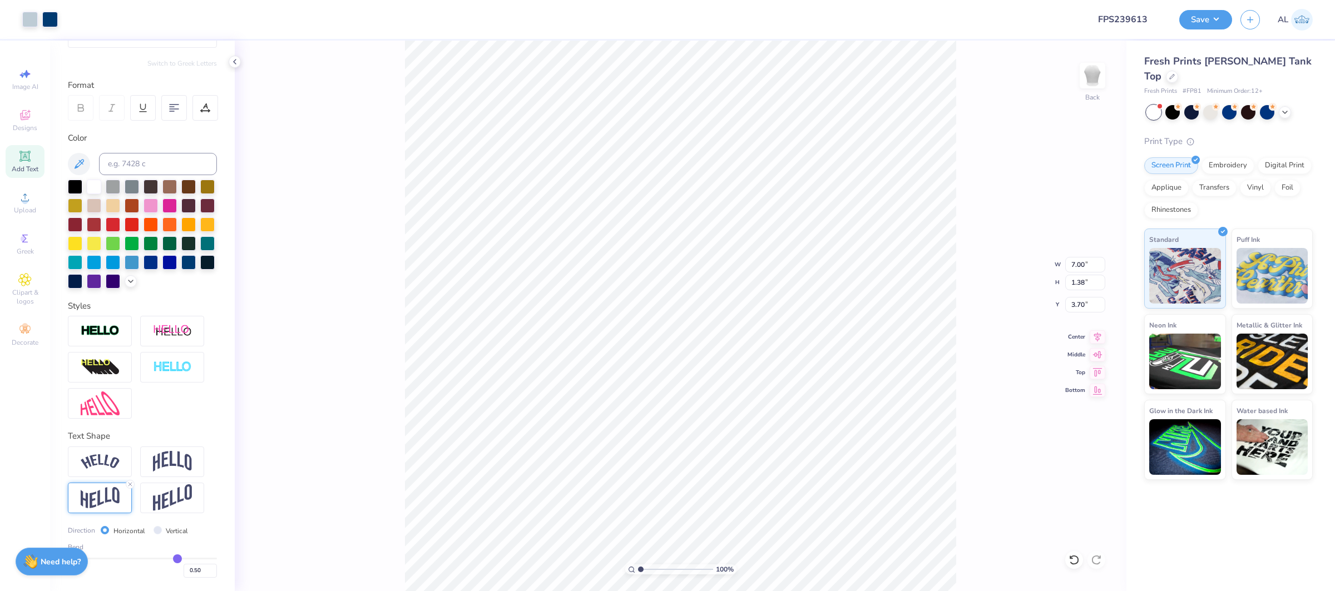
type input "1.38"
type input "3.70"
click at [1207, 14] on button "Save" at bounding box center [1206, 17] width 53 height 19
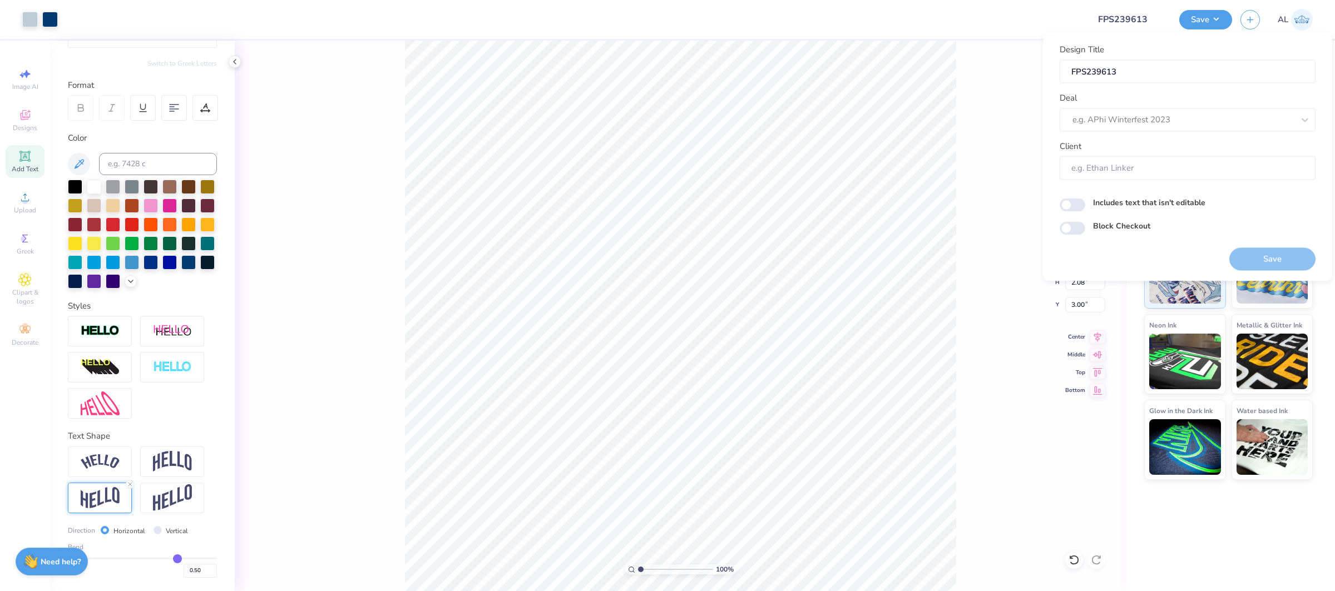
click at [1195, 107] on div "Deal e.g. APhi Winterfest 2023" at bounding box center [1188, 112] width 256 height 40
click at [1192, 114] on div at bounding box center [1183, 119] width 221 height 15
click at [1192, 145] on div "Design Tool Gallery" at bounding box center [1187, 149] width 247 height 18
type input "design tool gallery"
type input "Design Tool Gallery User"
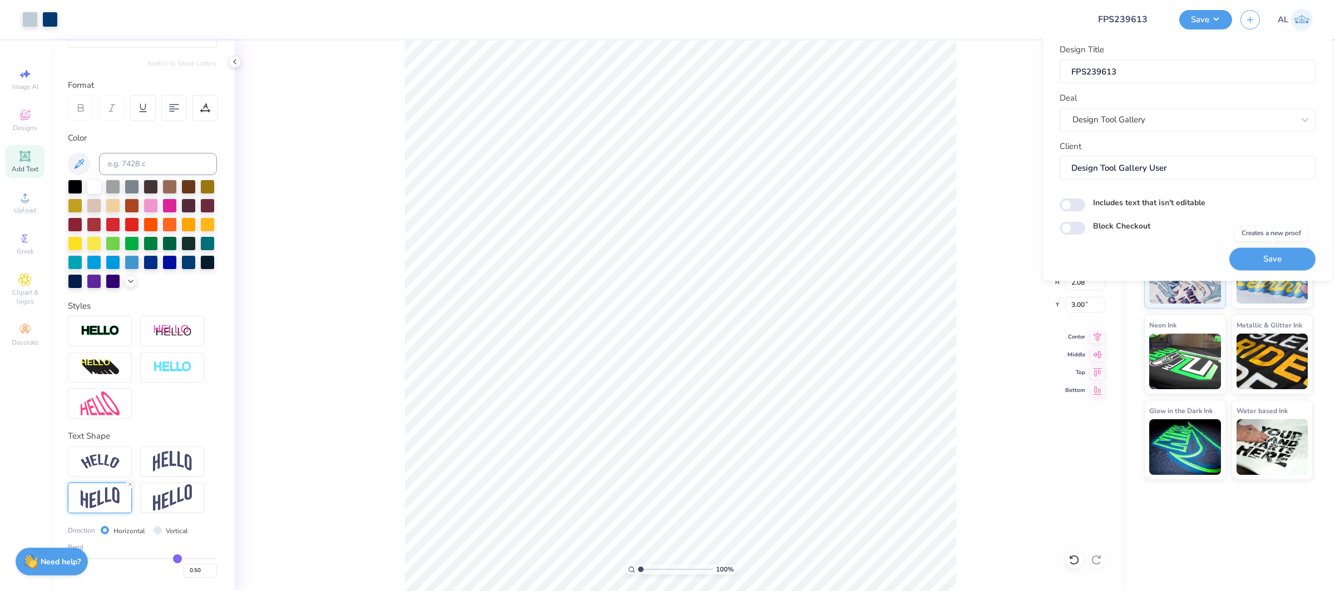
drag, startPoint x: 1293, startPoint y: 257, endPoint x: 1335, endPoint y: 17, distance: 244.1
click at [1293, 257] on button "Save" at bounding box center [1273, 259] width 86 height 23
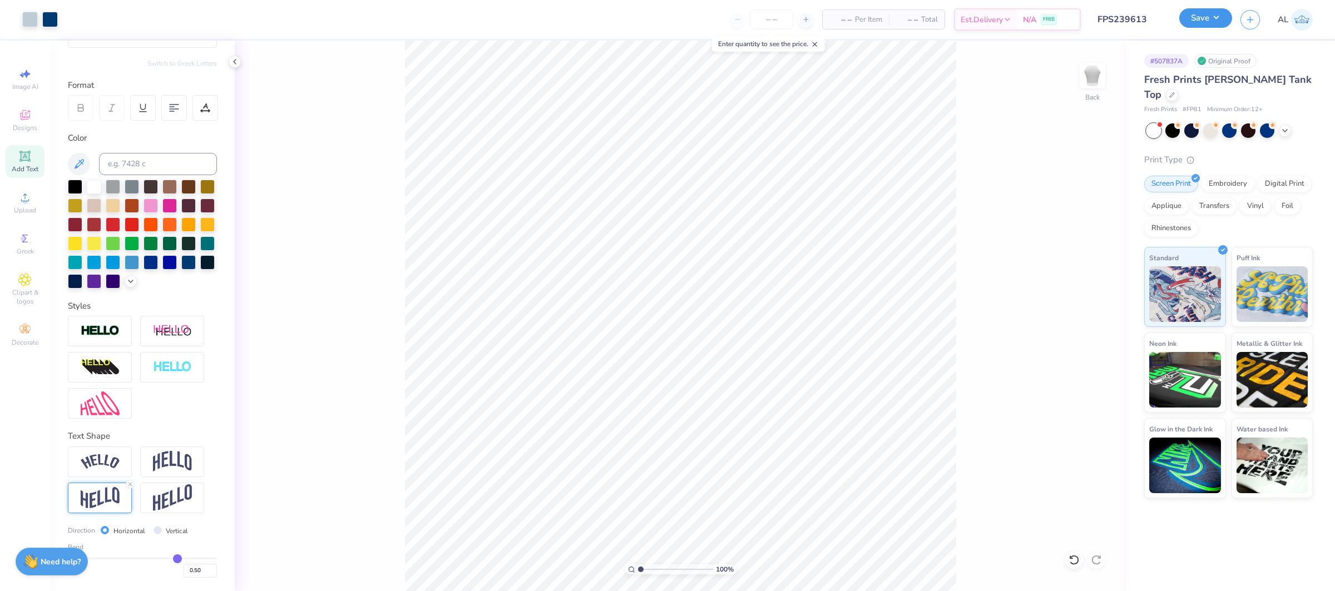
click at [1209, 13] on button "Save" at bounding box center [1206, 17] width 53 height 19
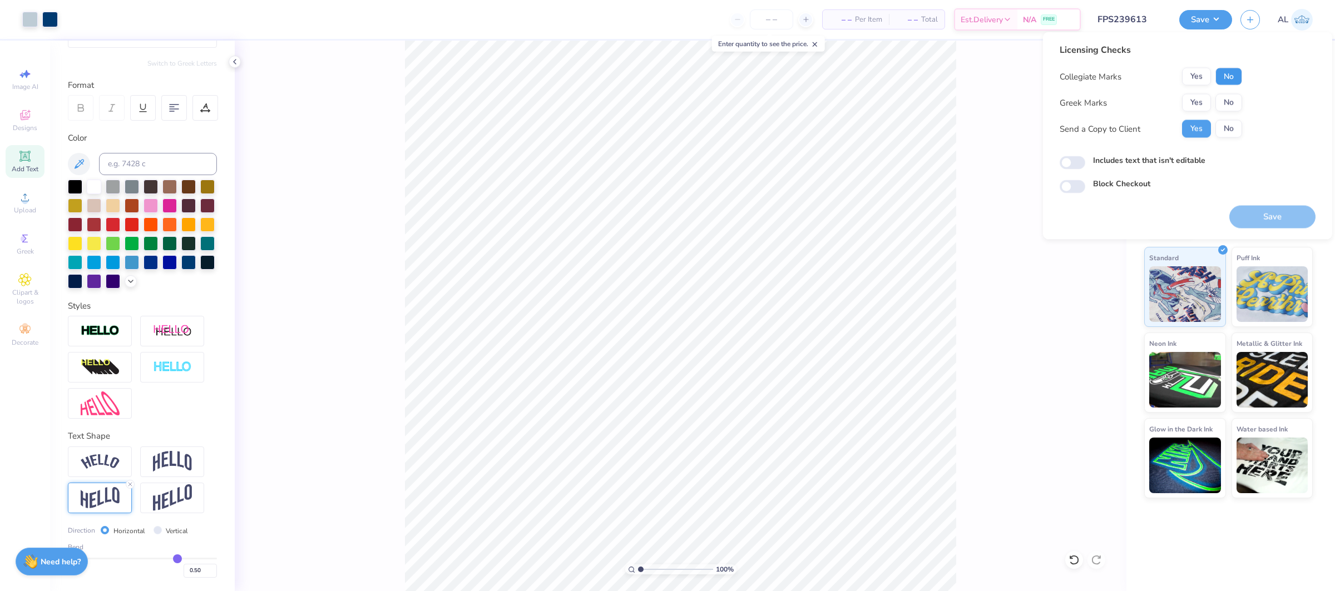
click at [1232, 80] on button "No" at bounding box center [1229, 77] width 27 height 18
click at [1191, 102] on button "Yes" at bounding box center [1196, 103] width 29 height 18
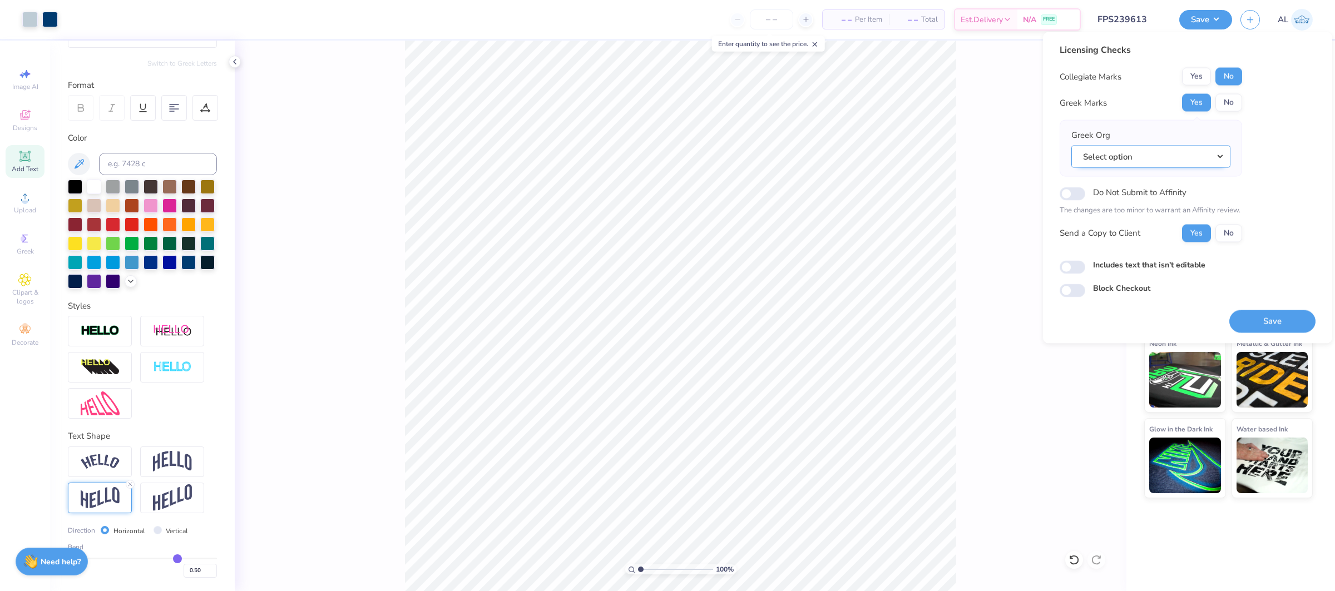
click at [1215, 151] on button "Select option" at bounding box center [1151, 156] width 159 height 23
click at [1167, 215] on link "Alpha Chi Omega" at bounding box center [1151, 214] width 150 height 18
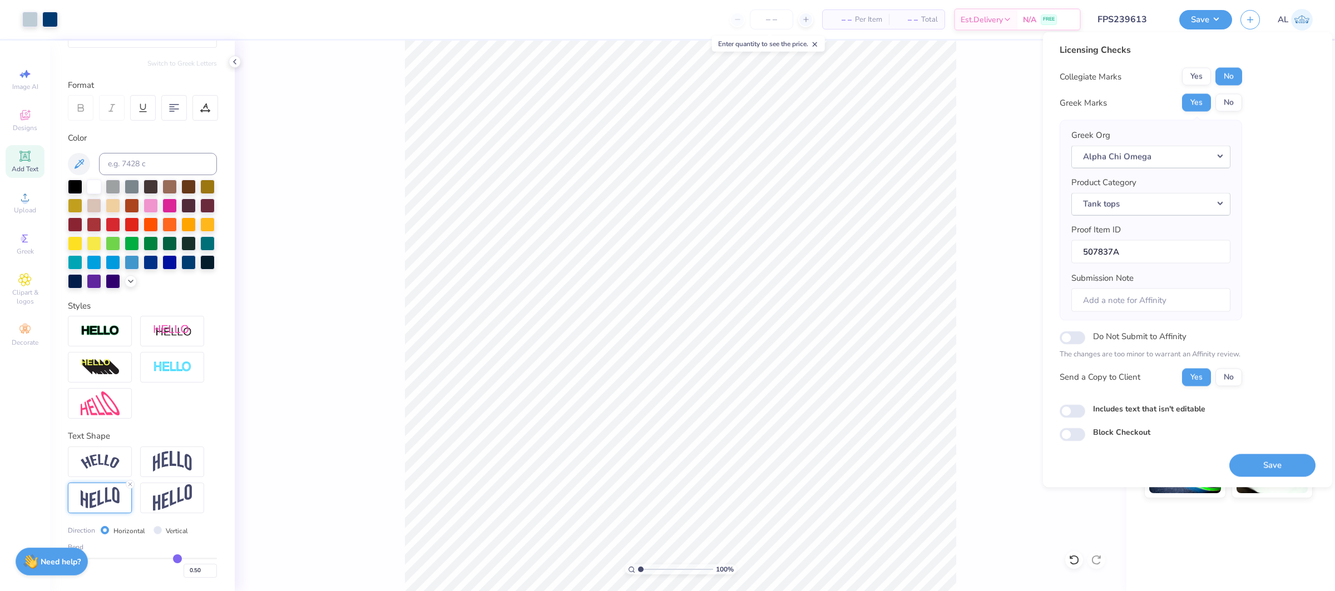
click at [1263, 465] on button "Save" at bounding box center [1273, 465] width 86 height 23
